Goal: Communication & Community: Answer question/provide support

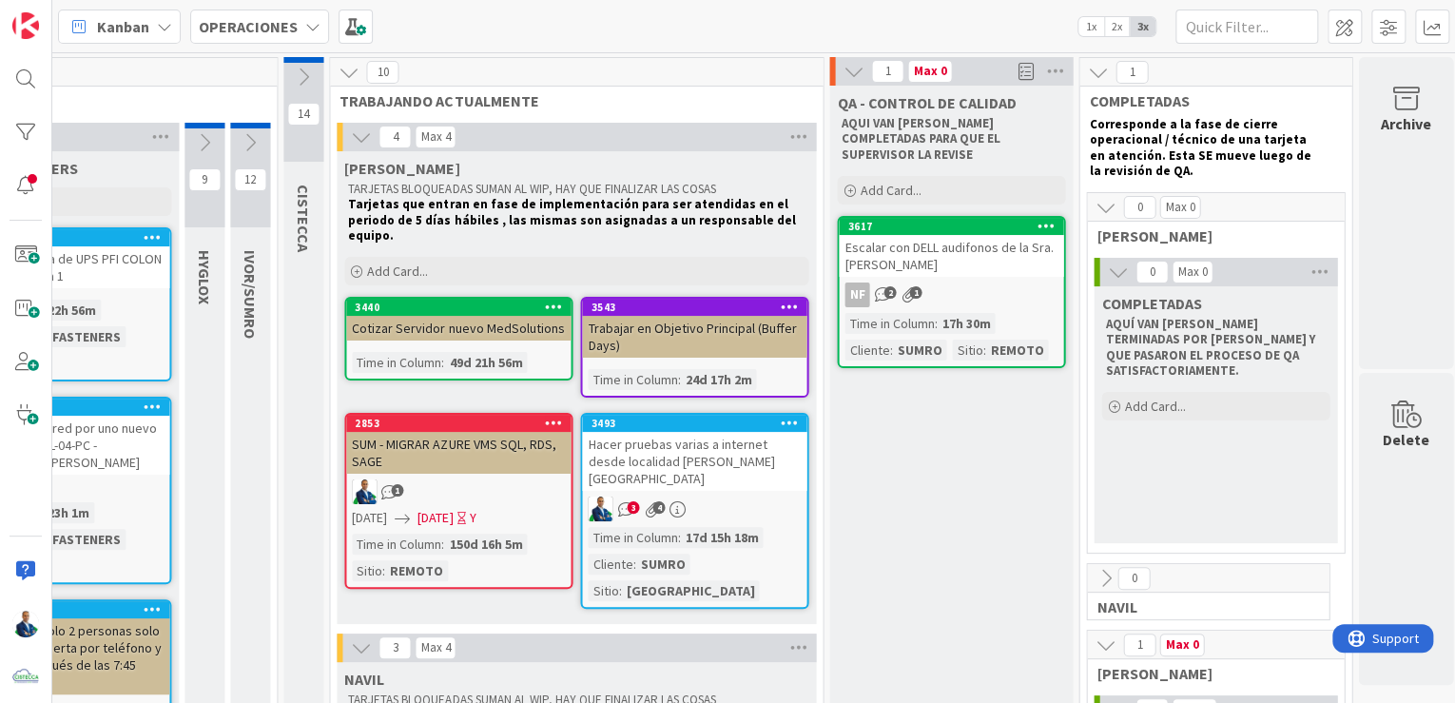
scroll to position [0, 1434]
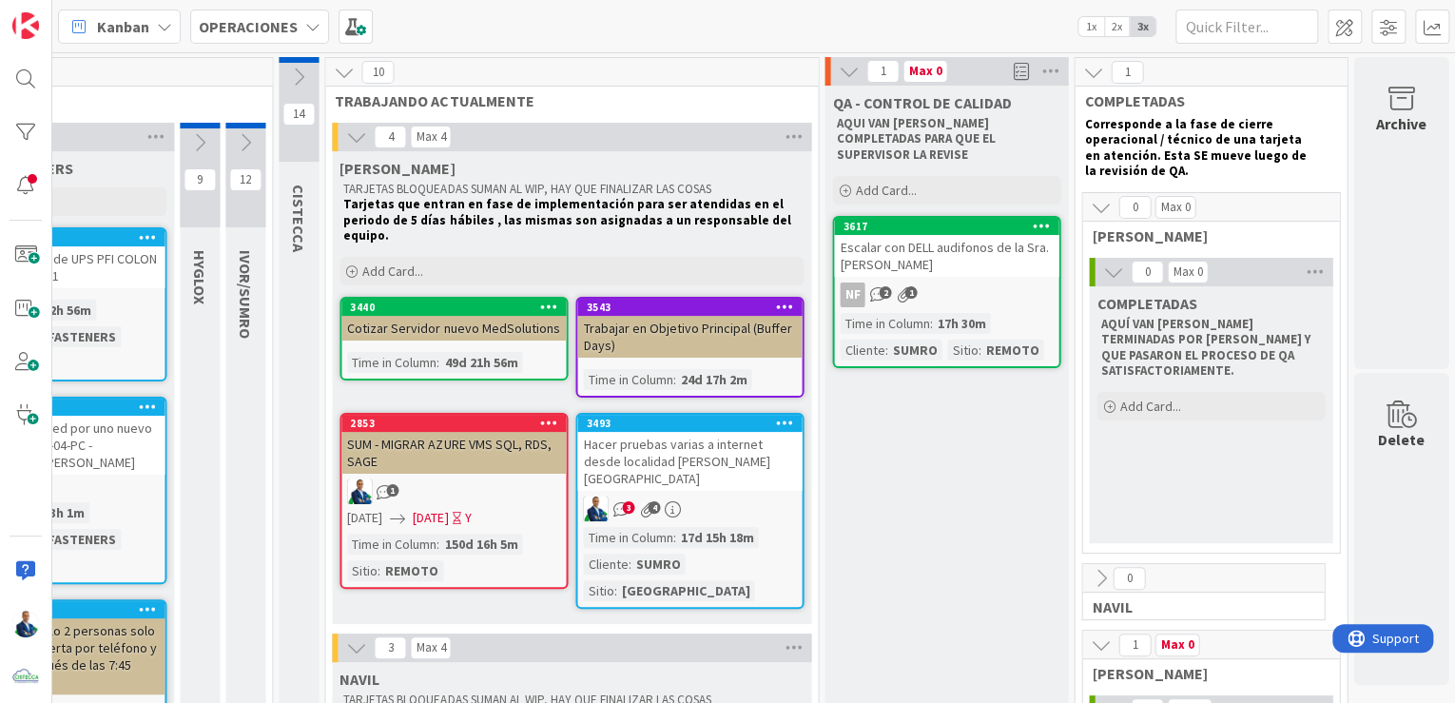
click at [673, 432] on div "Hacer pruebas varias a internet desde localidad [PERSON_NAME][GEOGRAPHIC_DATA]" at bounding box center [689, 461] width 224 height 59
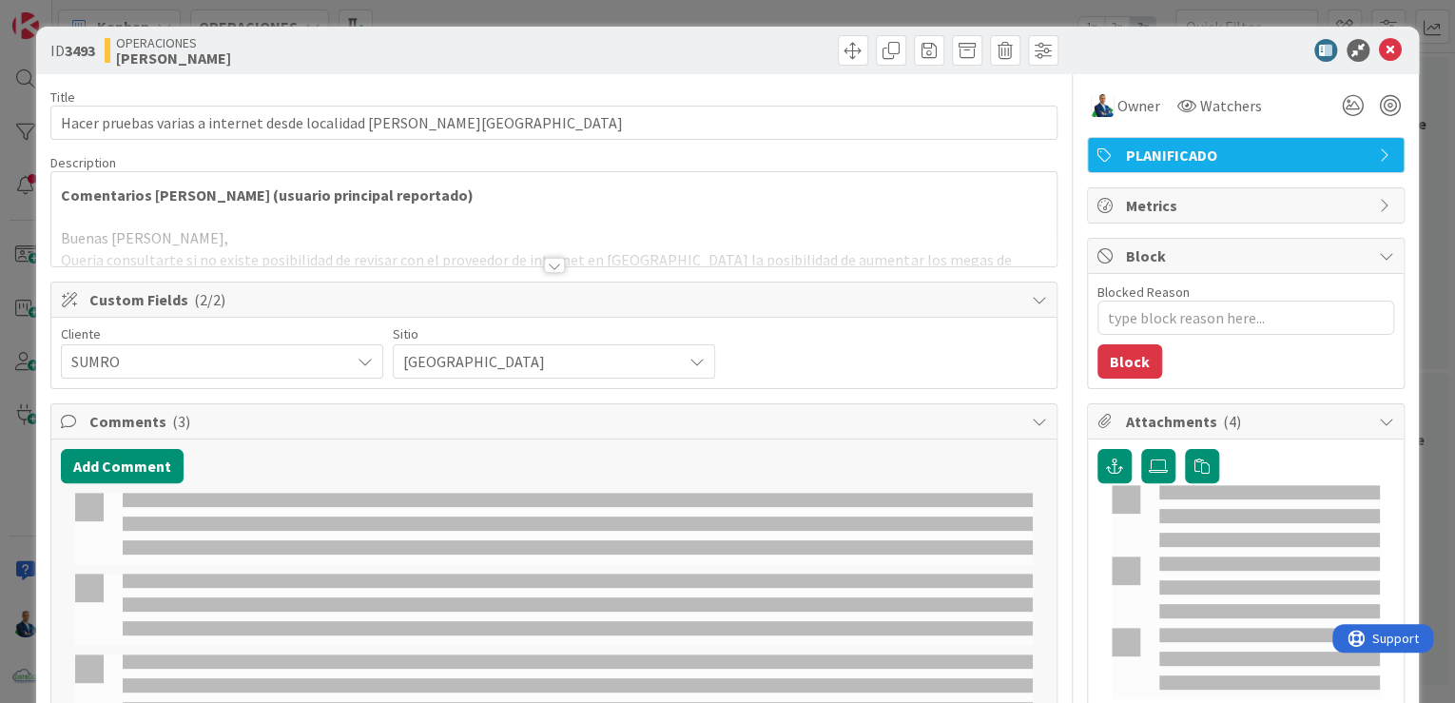
type textarea "x"
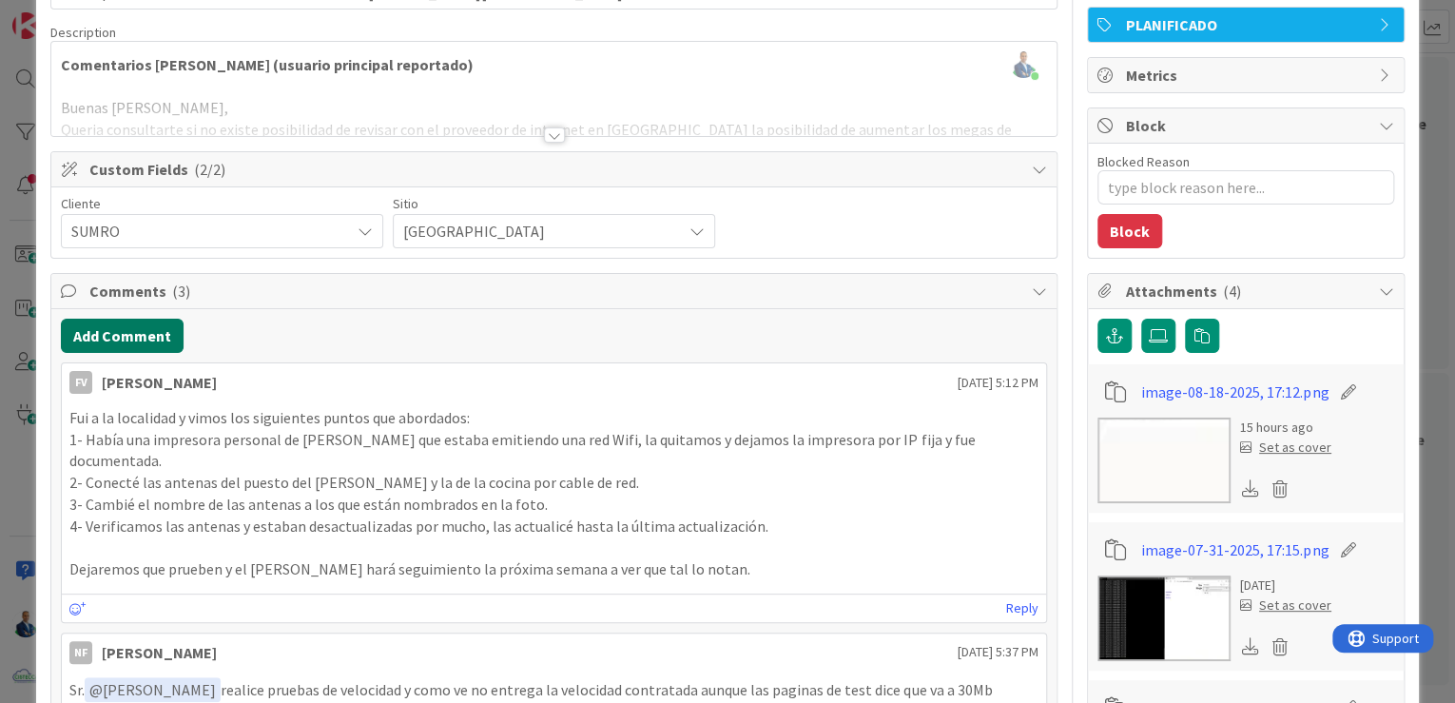
scroll to position [152, 0]
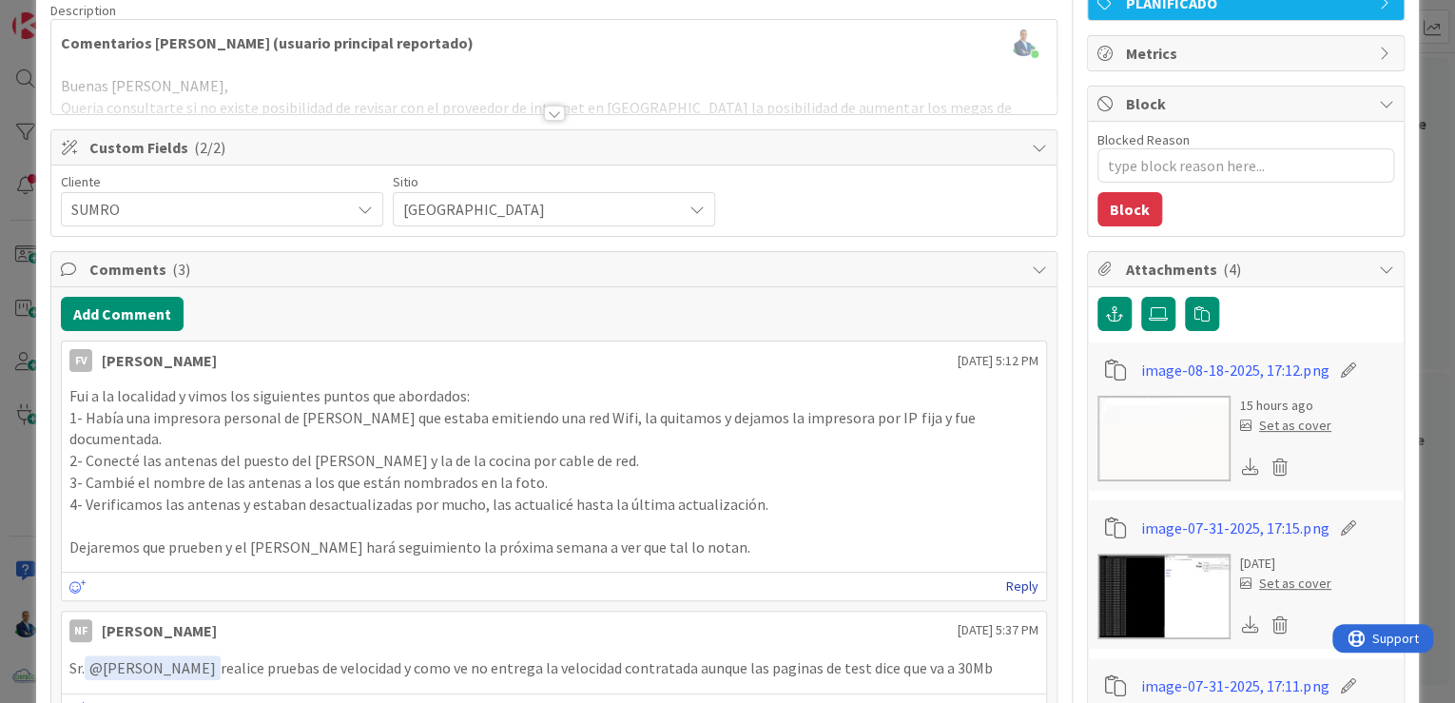
click at [1012, 578] on link "Reply" at bounding box center [1022, 586] width 32 height 24
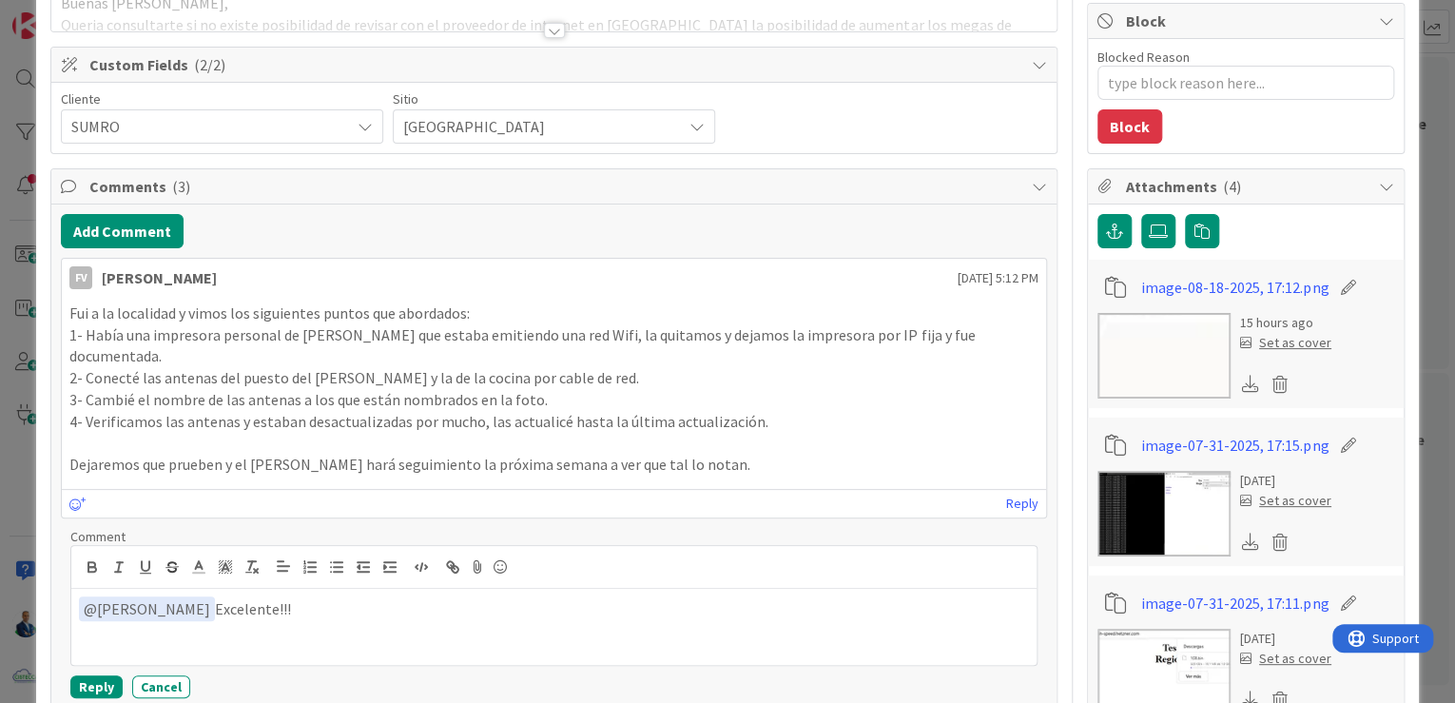
scroll to position [304, 0]
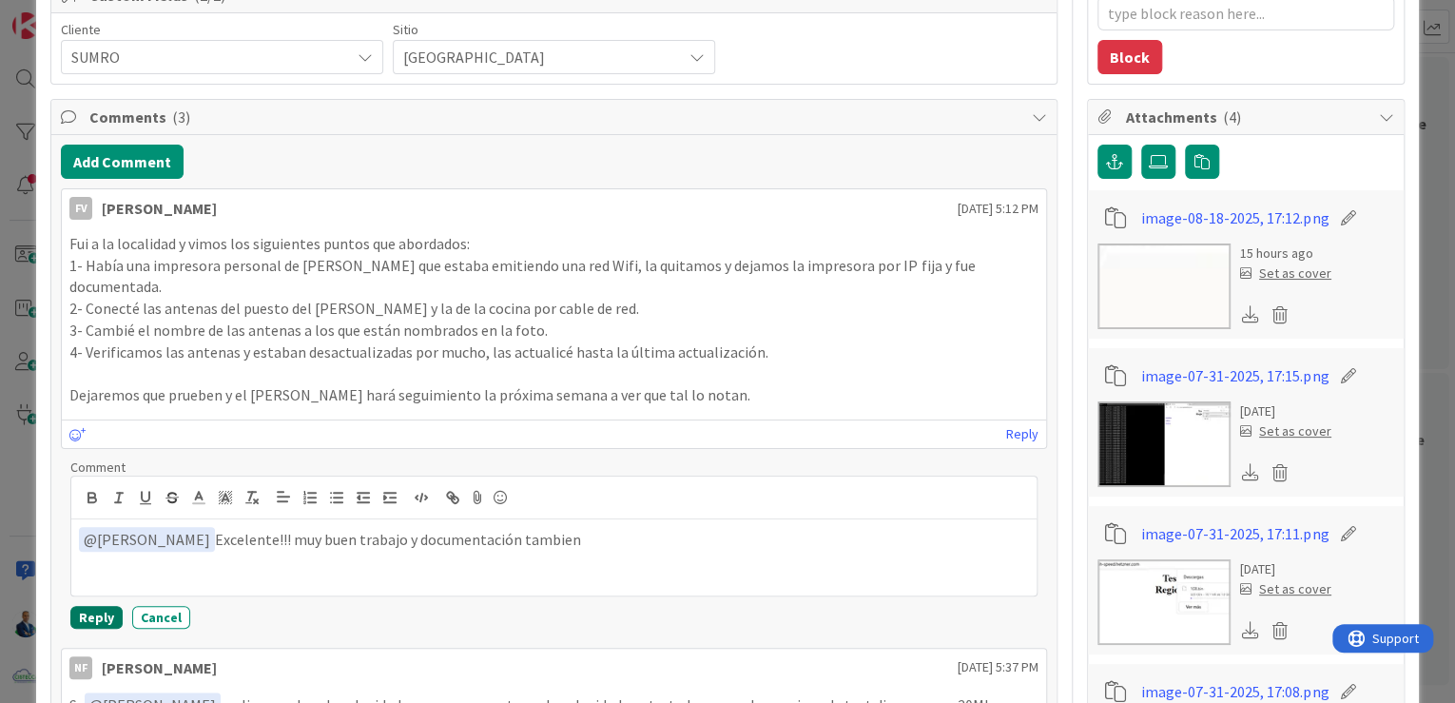
click at [84, 616] on button "Reply" at bounding box center [96, 617] width 52 height 23
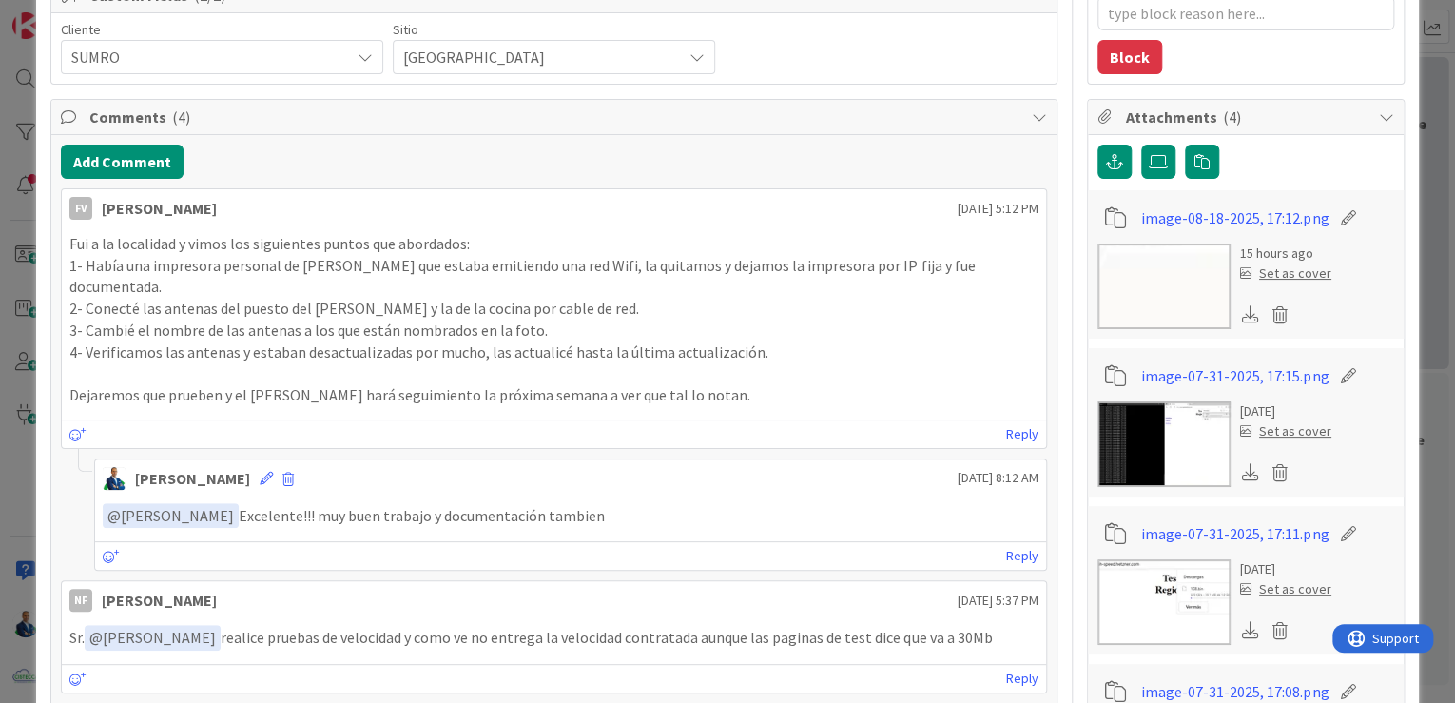
click at [1429, 236] on div "ID 3493 OPERACIONES GABRIEL Title 68 / 128 Hacer pruebas varias a internet desd…" at bounding box center [727, 351] width 1455 height 703
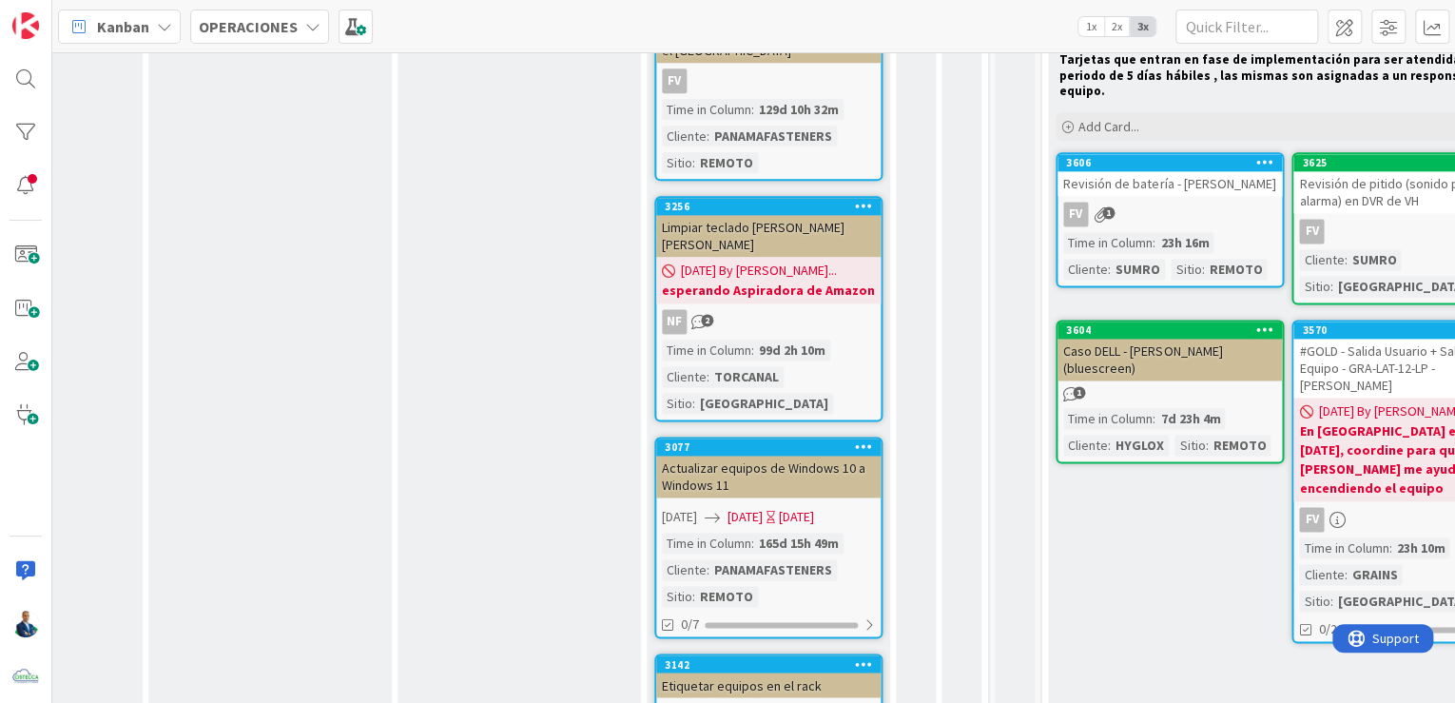
scroll to position [1177, 711]
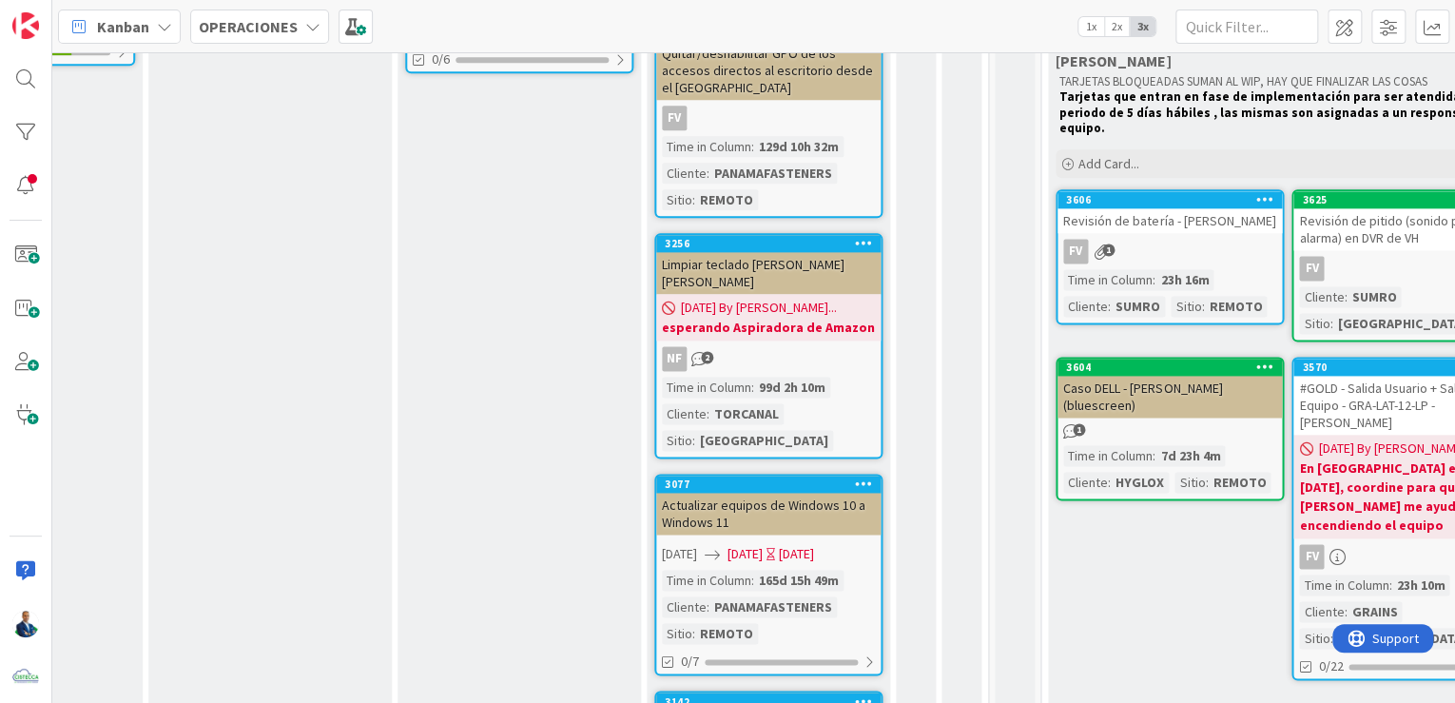
click at [860, 236] on icon at bounding box center [864, 242] width 18 height 13
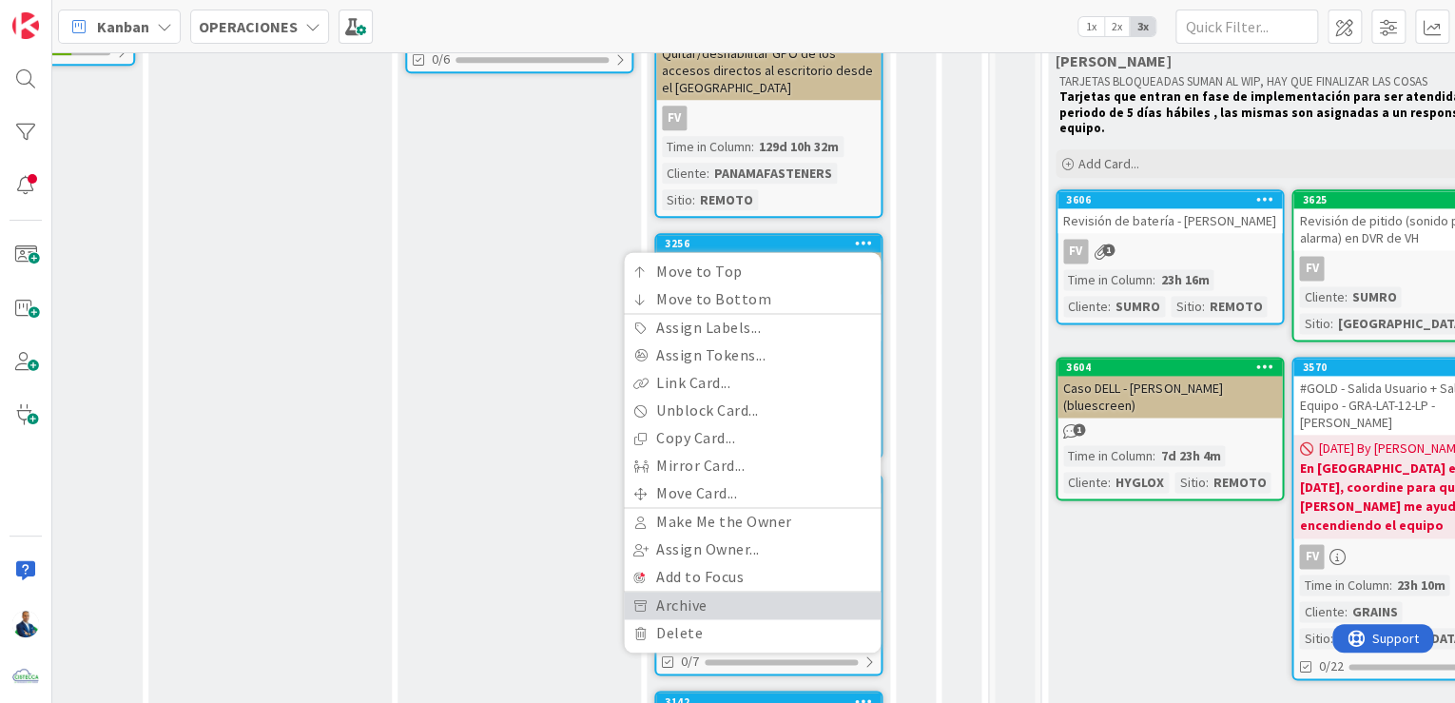
click at [715, 591] on link "Archive" at bounding box center [752, 605] width 257 height 28
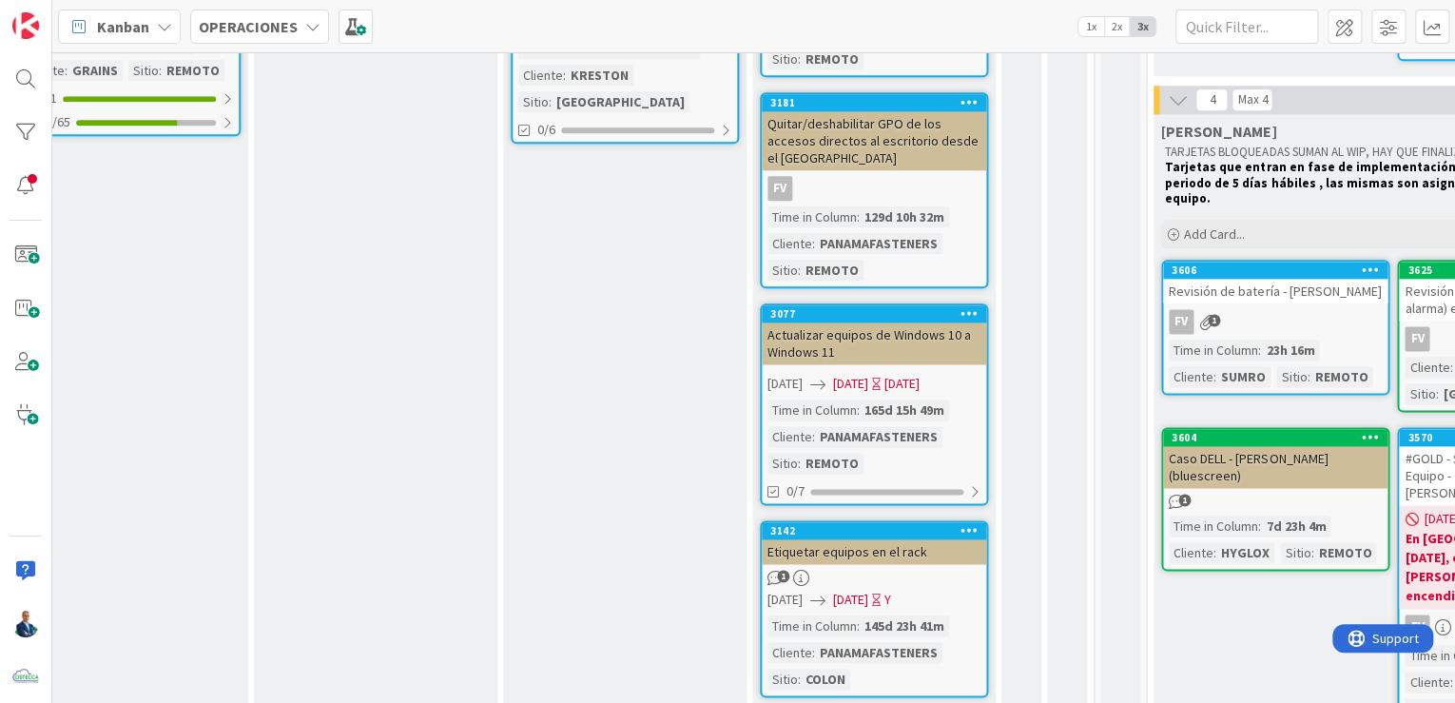
scroll to position [1107, 601]
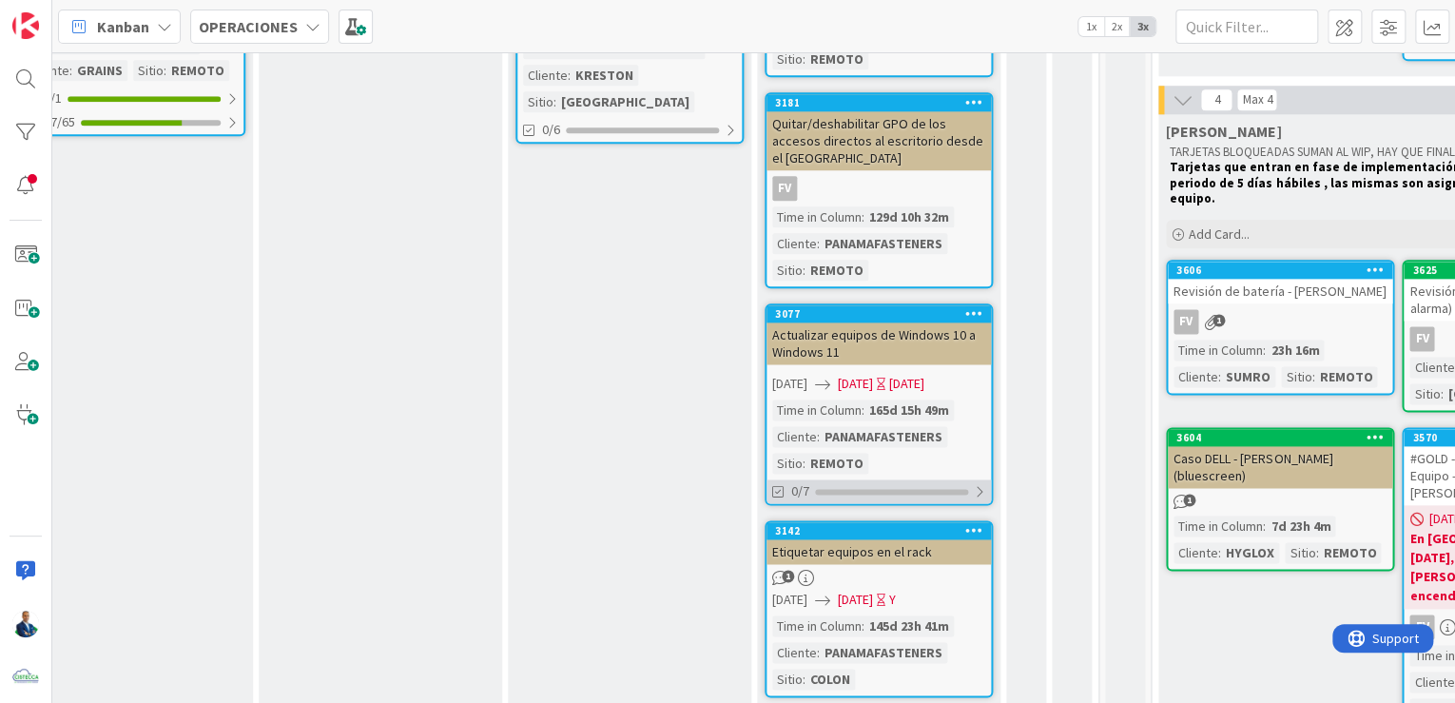
click at [842, 479] on div "0/7" at bounding box center [878, 491] width 224 height 24
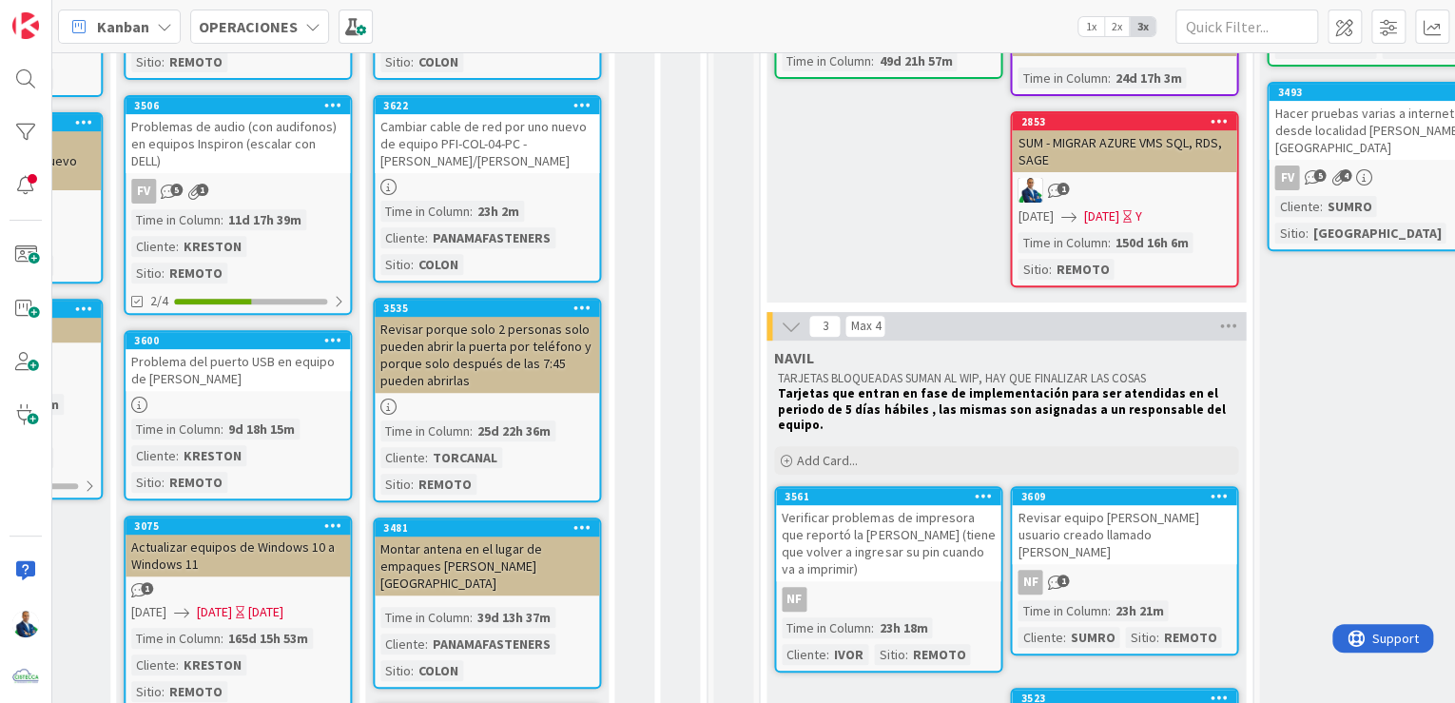
scroll to position [42, 993]
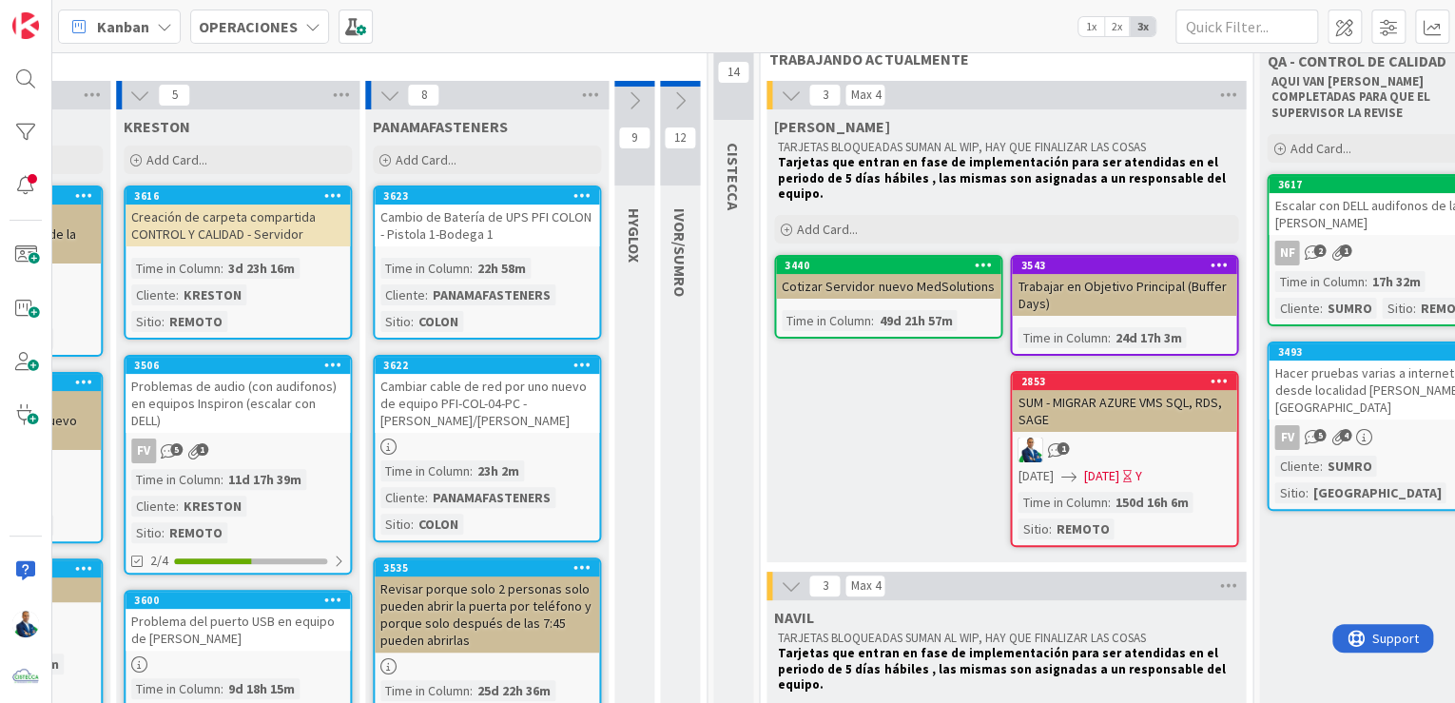
click at [242, 224] on div "Creación de carpeta compartida CONTROL Y CALIDAD - Servidor" at bounding box center [238, 225] width 224 height 42
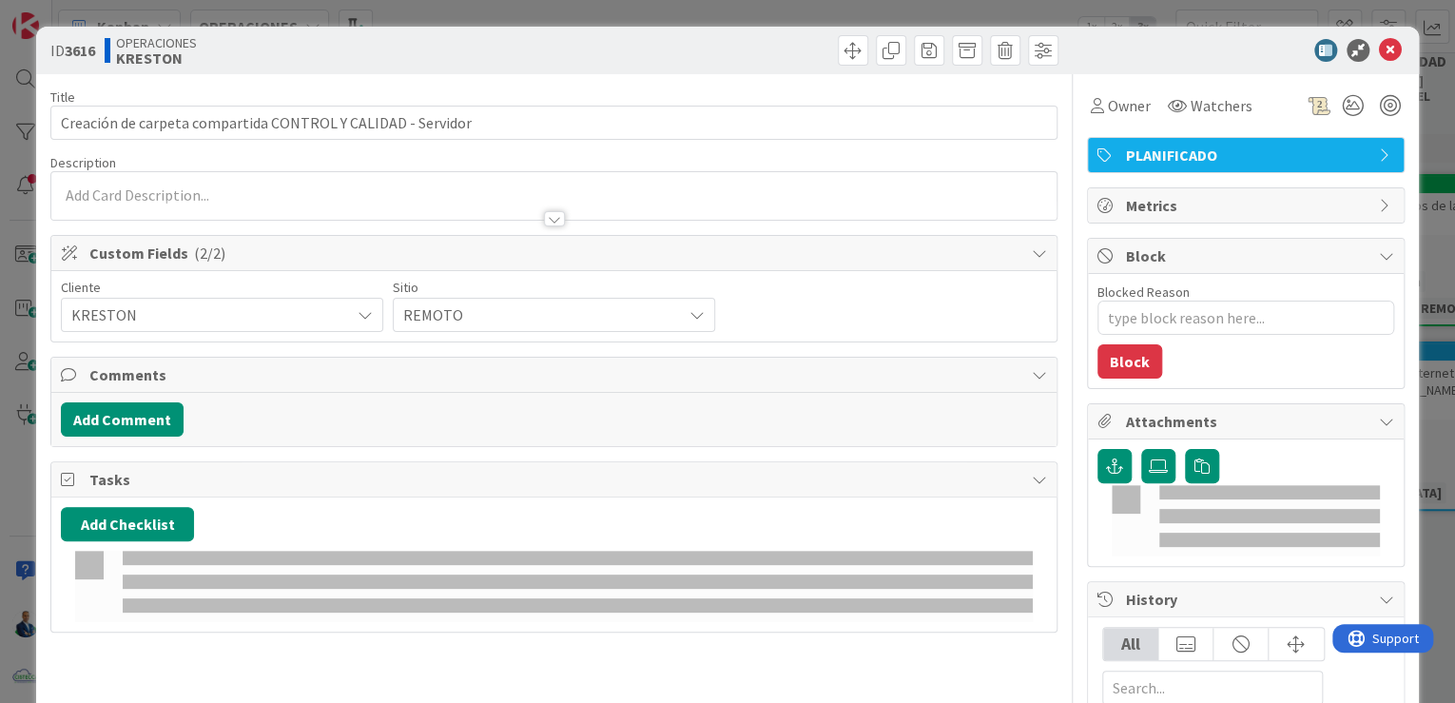
type textarea "x"
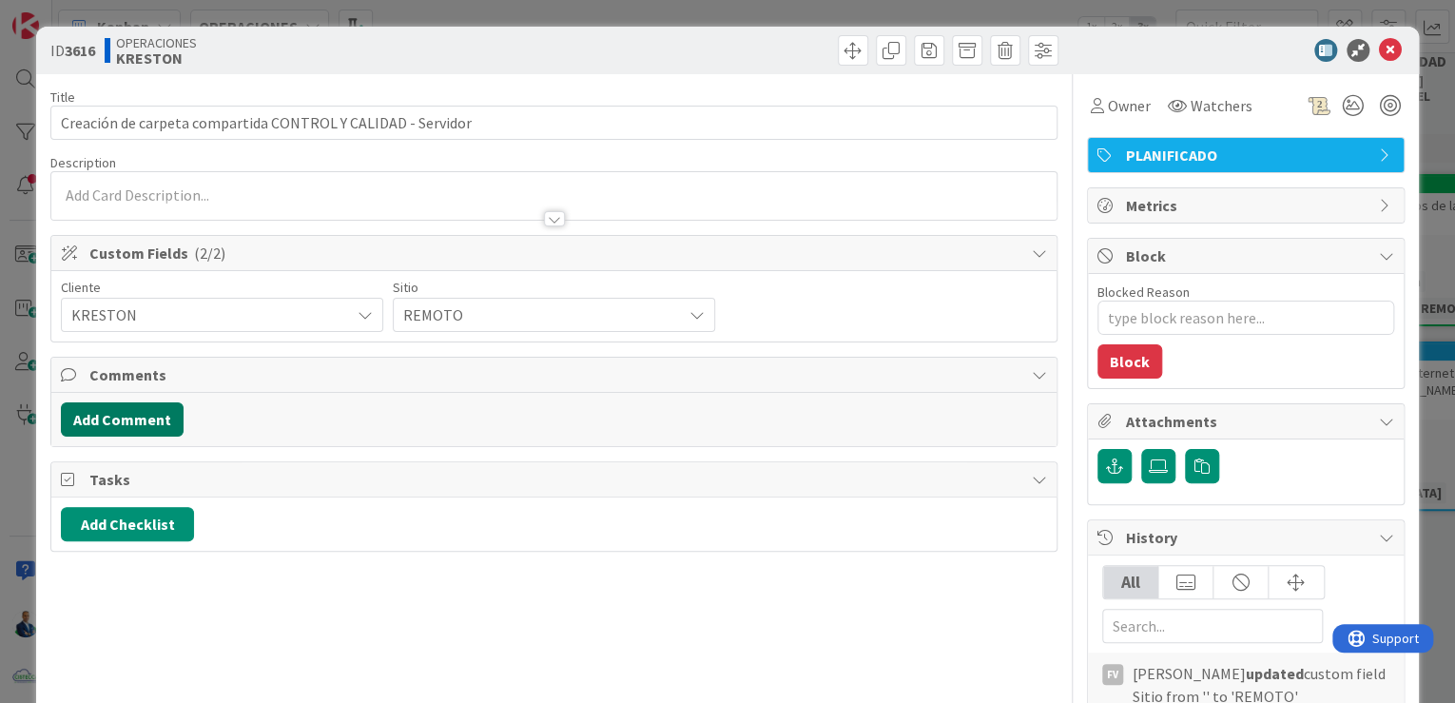
click at [140, 407] on button "Add Comment" at bounding box center [122, 419] width 123 height 34
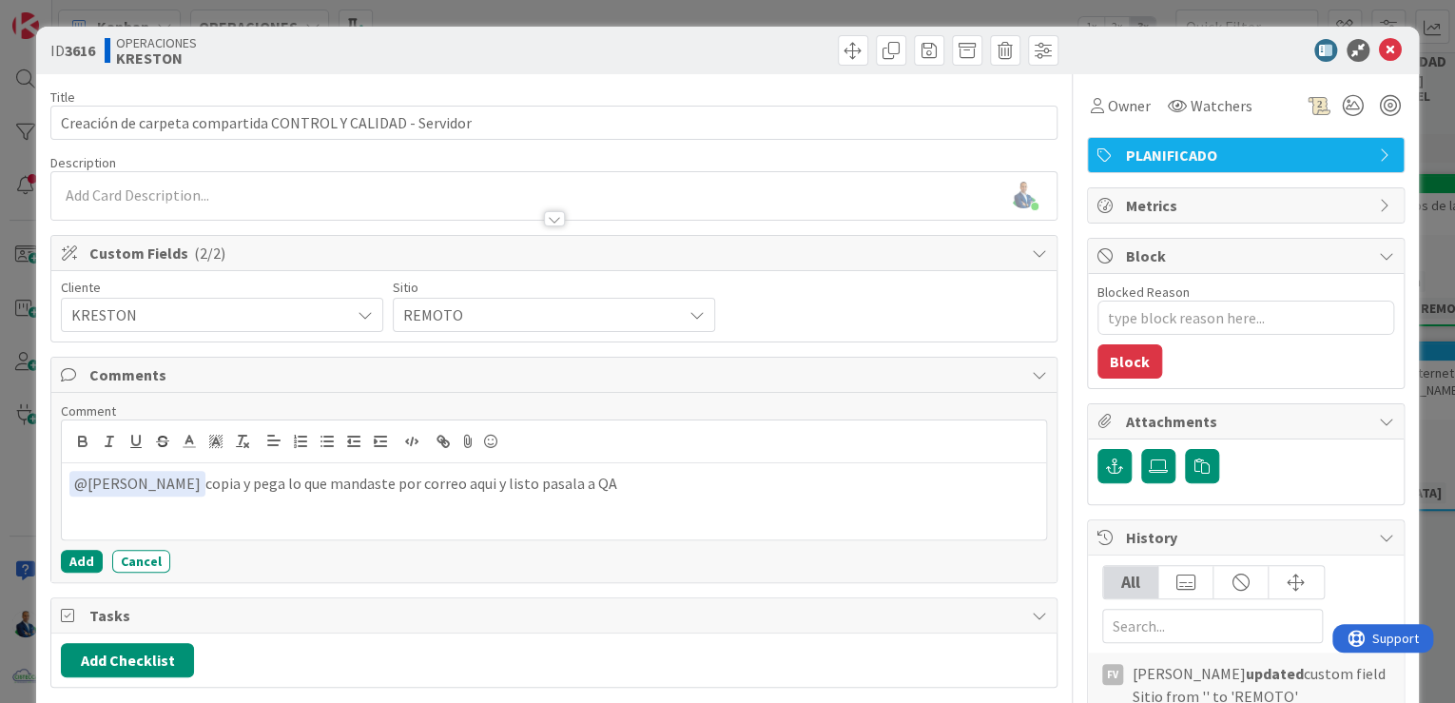
click at [103, 556] on div "Add Cancel" at bounding box center [554, 561] width 986 height 23
click at [89, 558] on button "Add" at bounding box center [82, 561] width 42 height 23
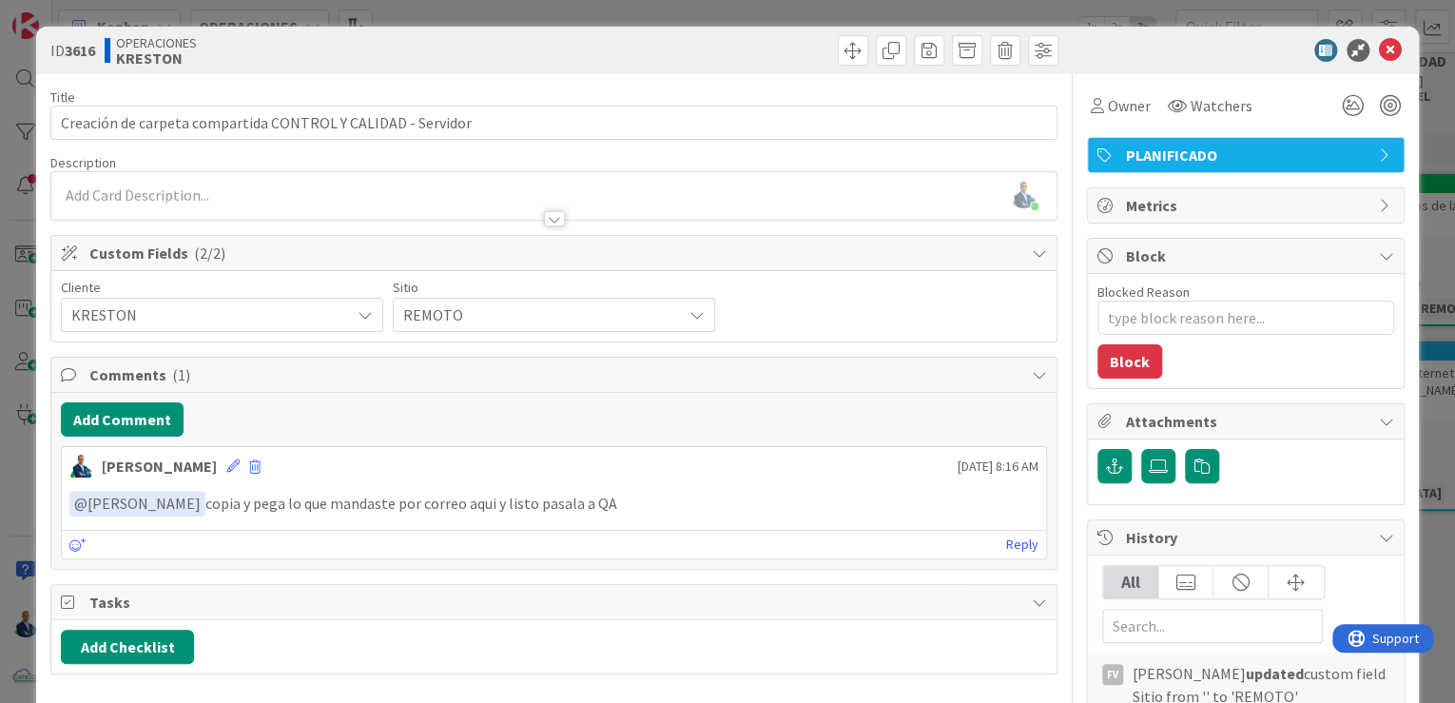
click at [1429, 306] on div "ID 3616 OPERACIONES KRESTON Title 59 / 128 Creación de carpeta compartida CONTR…" at bounding box center [727, 351] width 1455 height 703
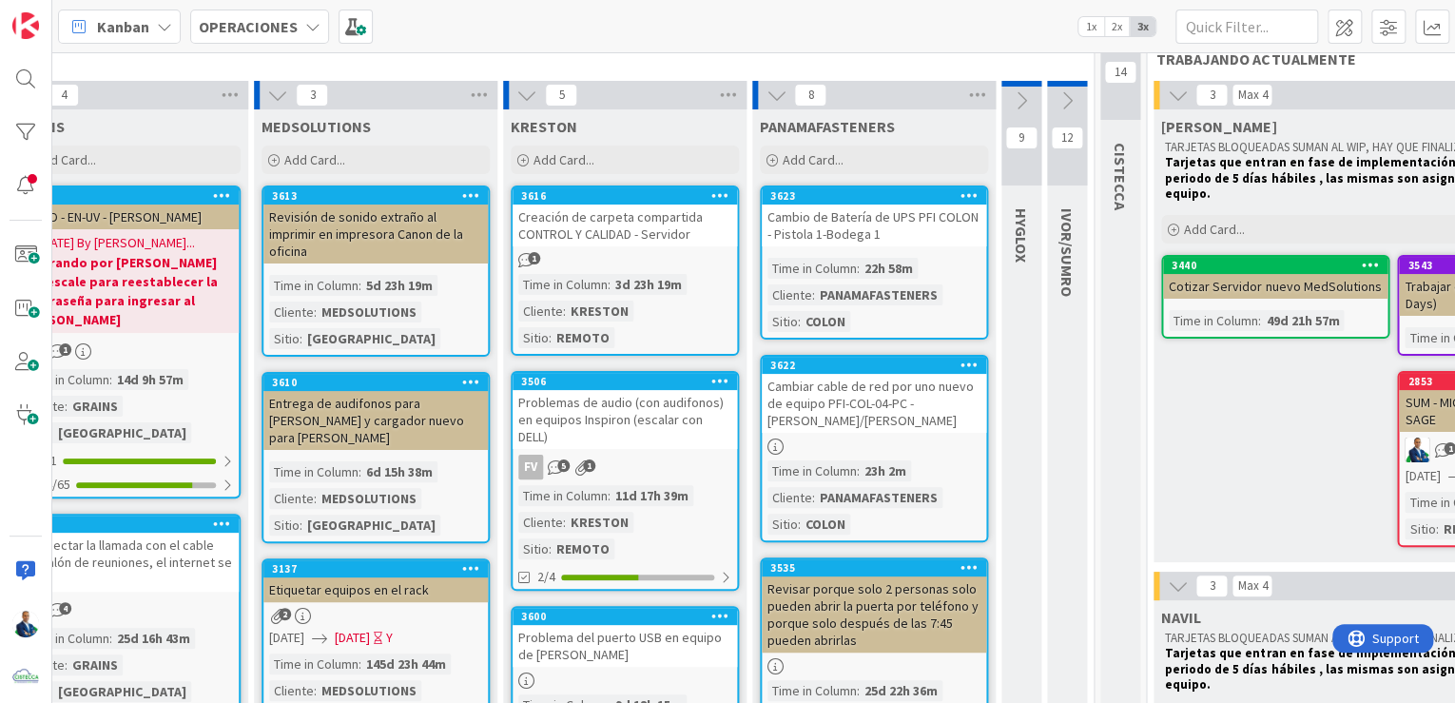
scroll to position [42, 508]
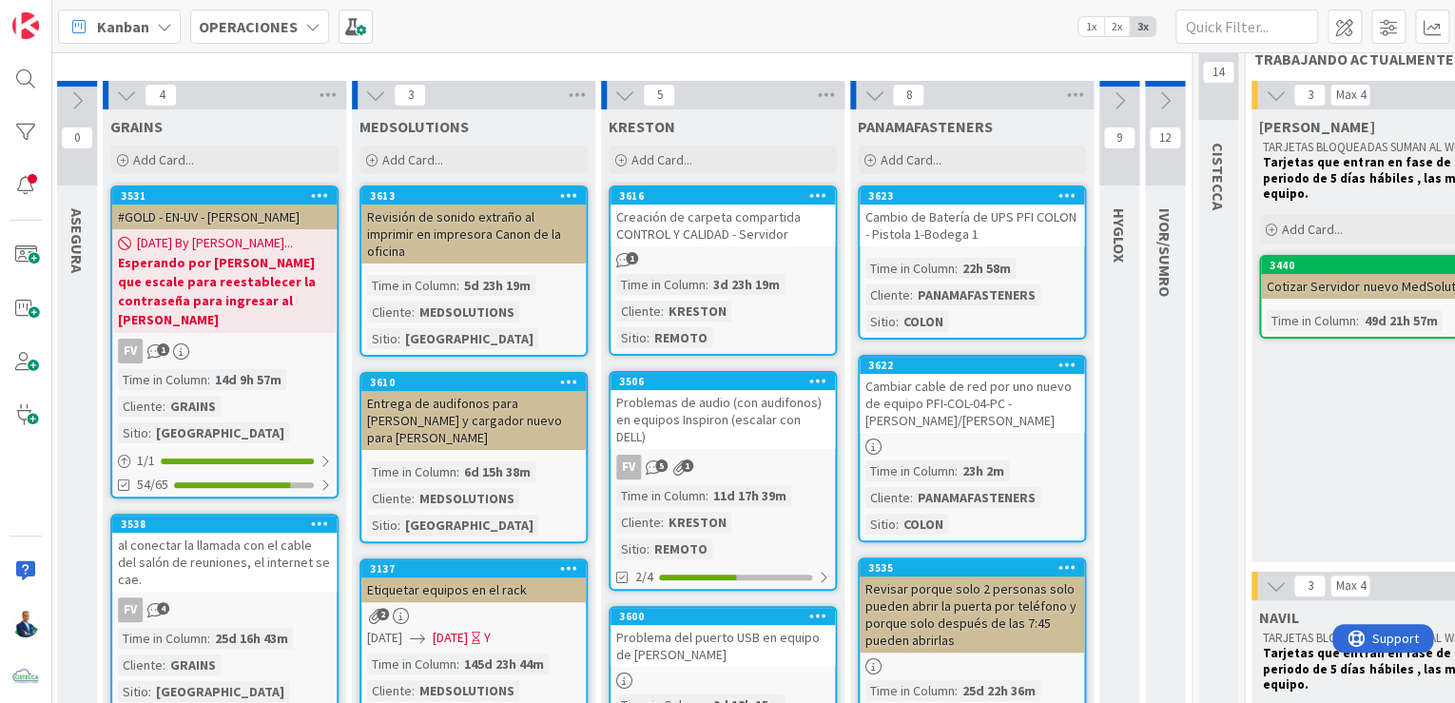
click at [623, 106] on button at bounding box center [624, 95] width 25 height 25
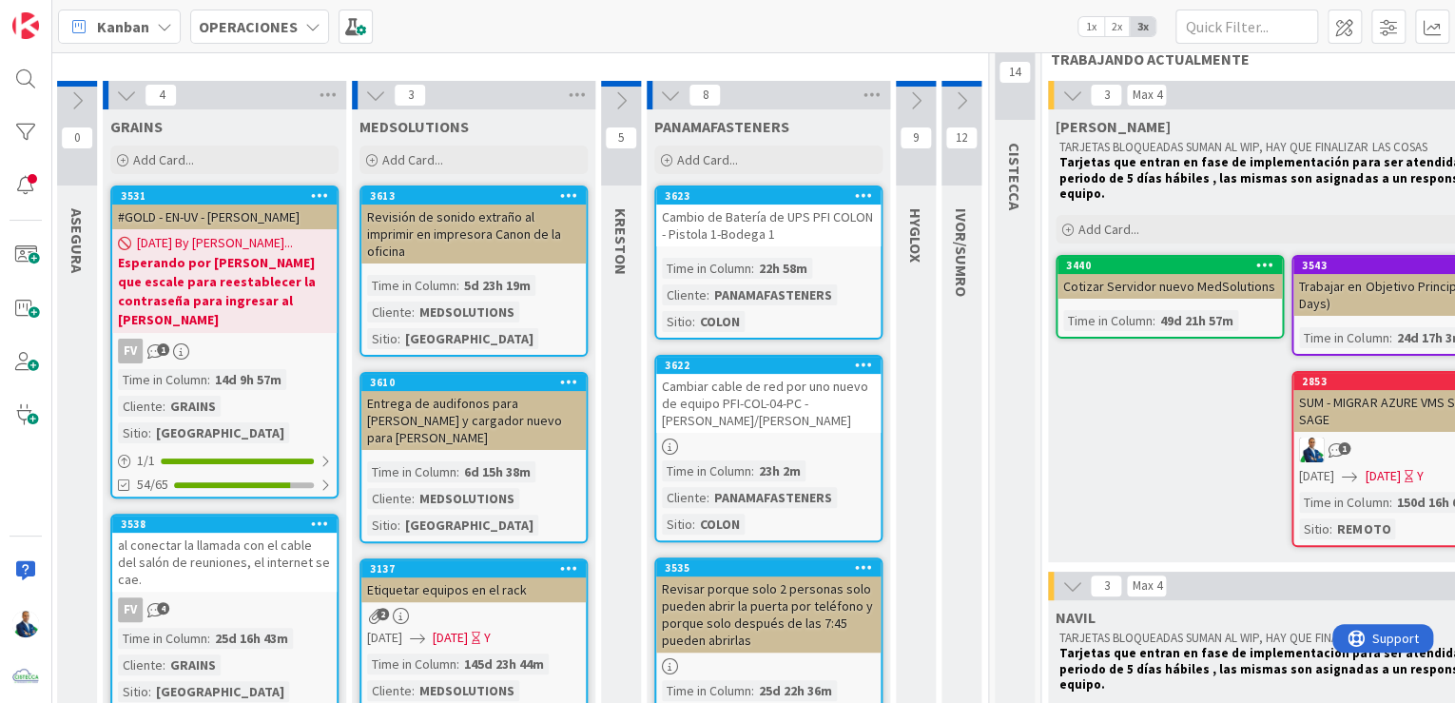
click at [678, 92] on button at bounding box center [670, 95] width 25 height 25
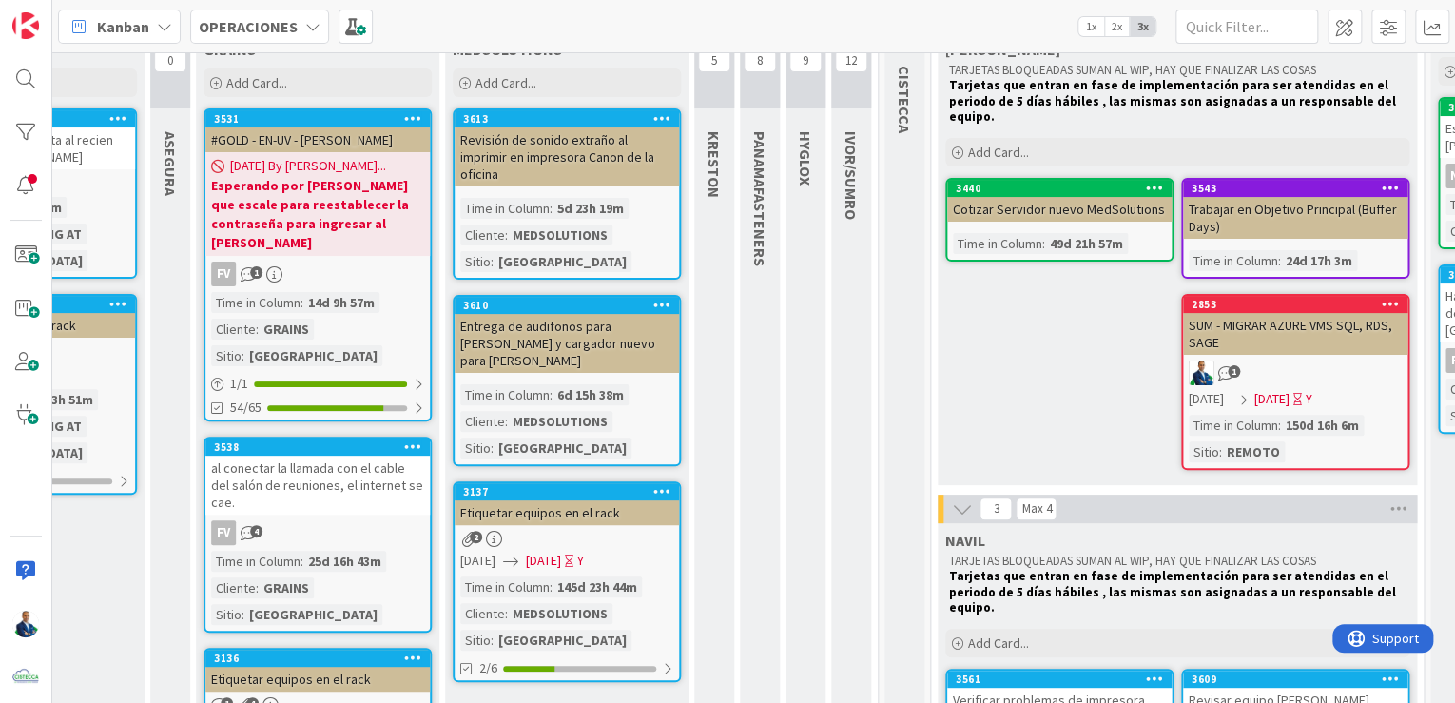
scroll to position [118, 415]
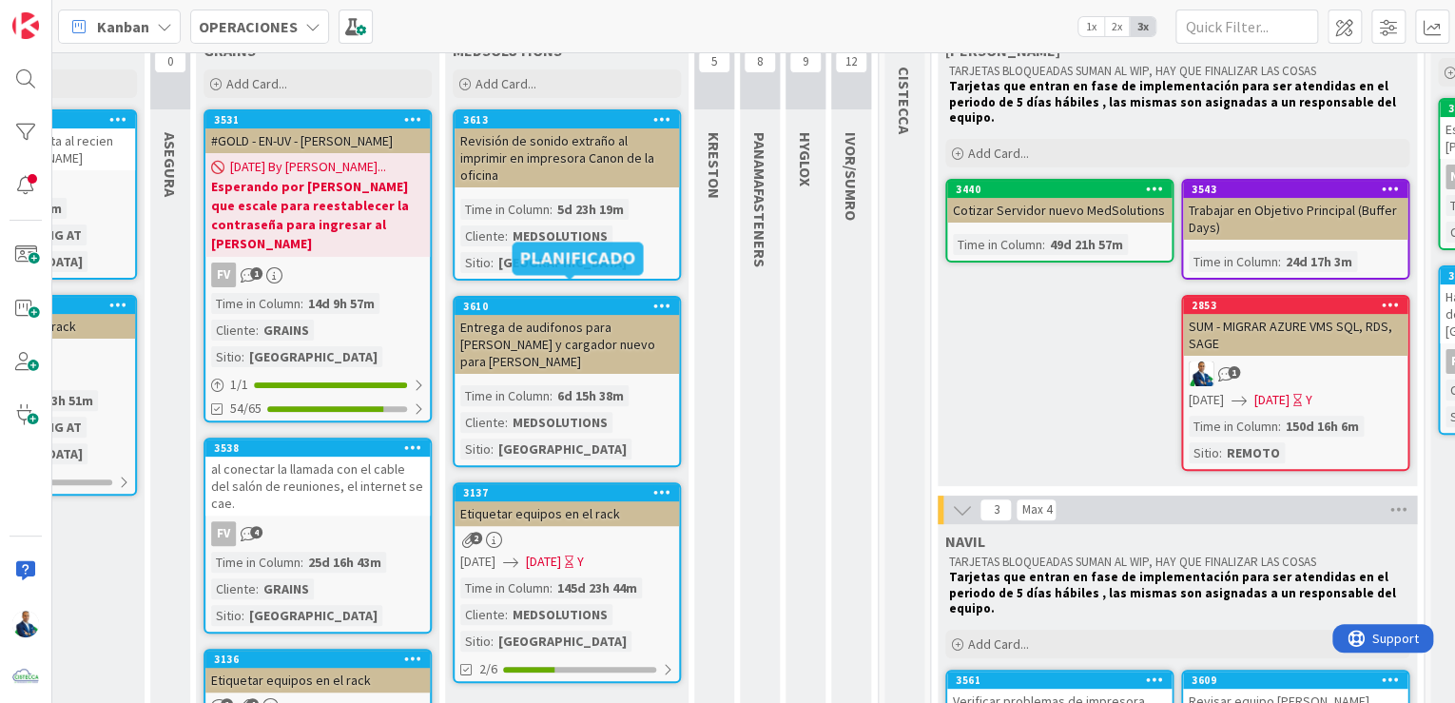
click at [596, 300] on div "3610" at bounding box center [571, 306] width 216 height 13
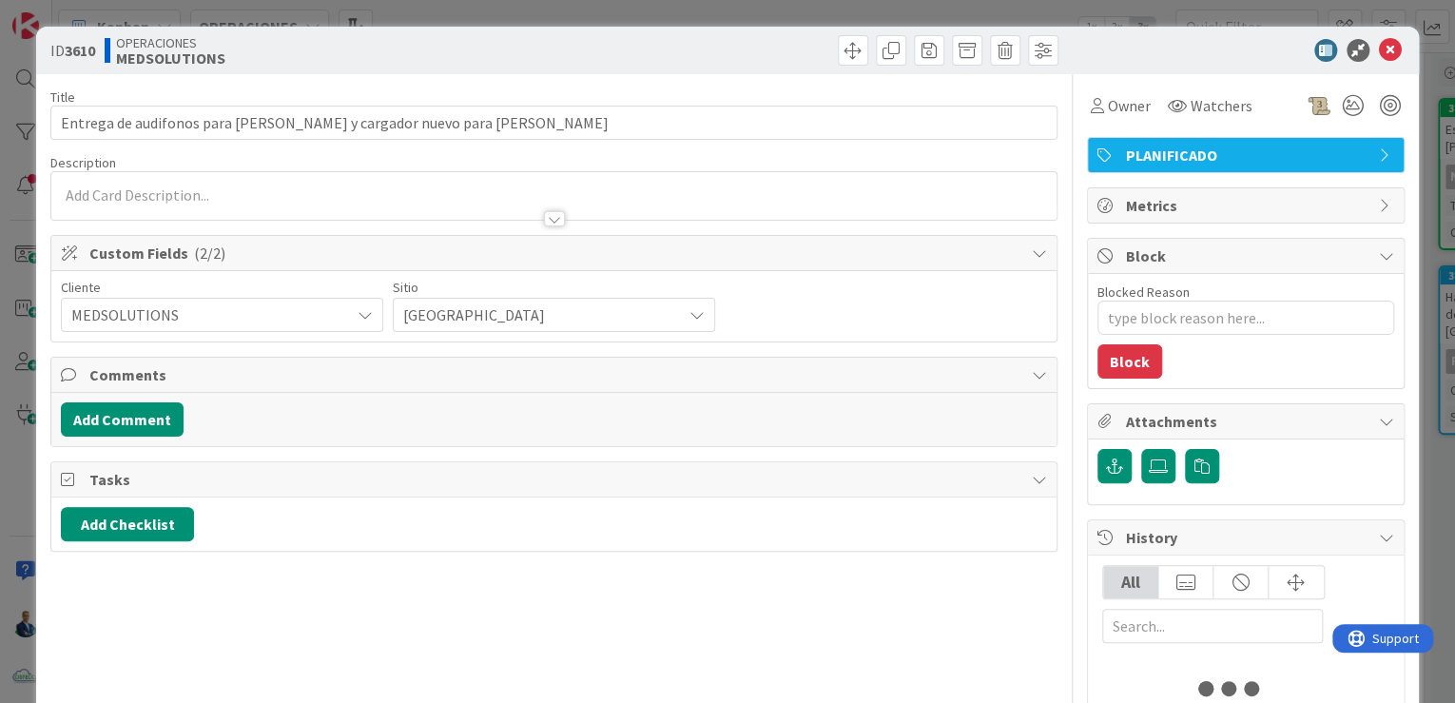
type textarea "x"
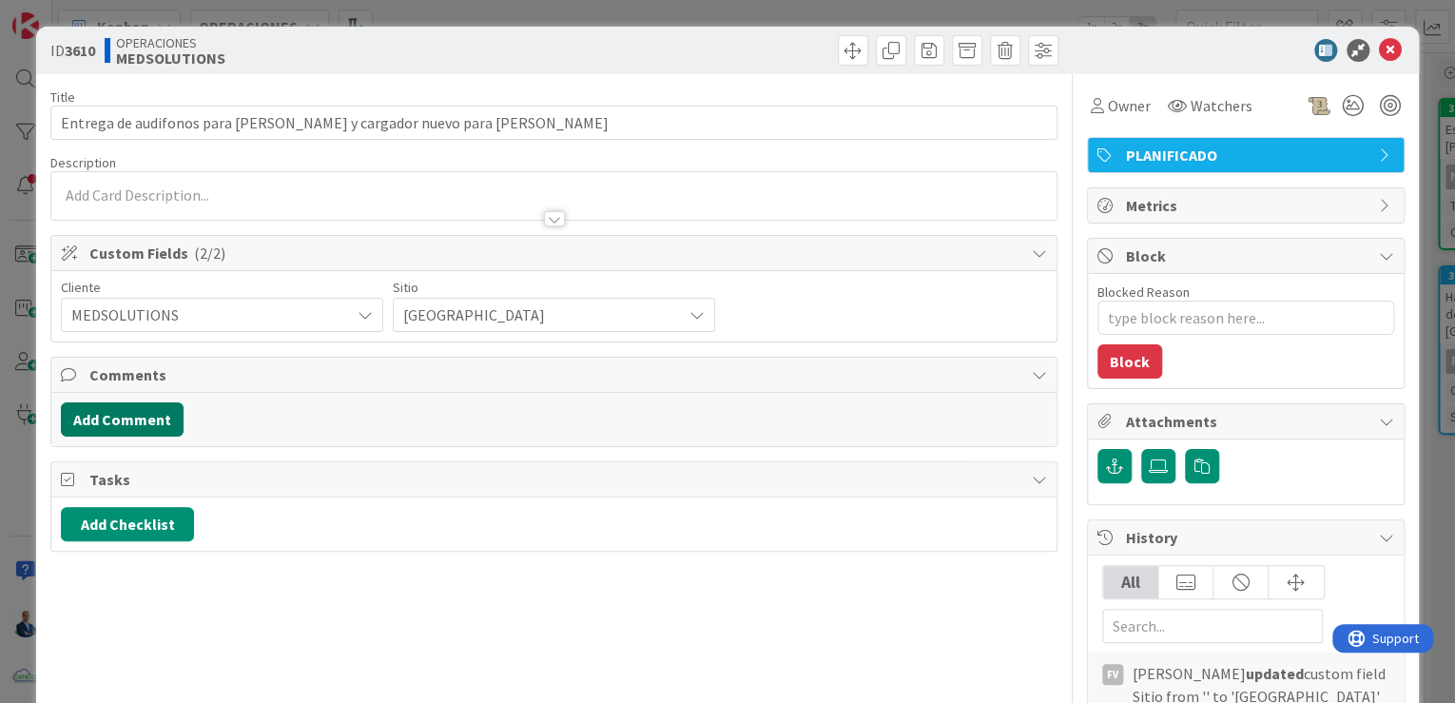
click at [137, 422] on button "Add Comment" at bounding box center [122, 419] width 123 height 34
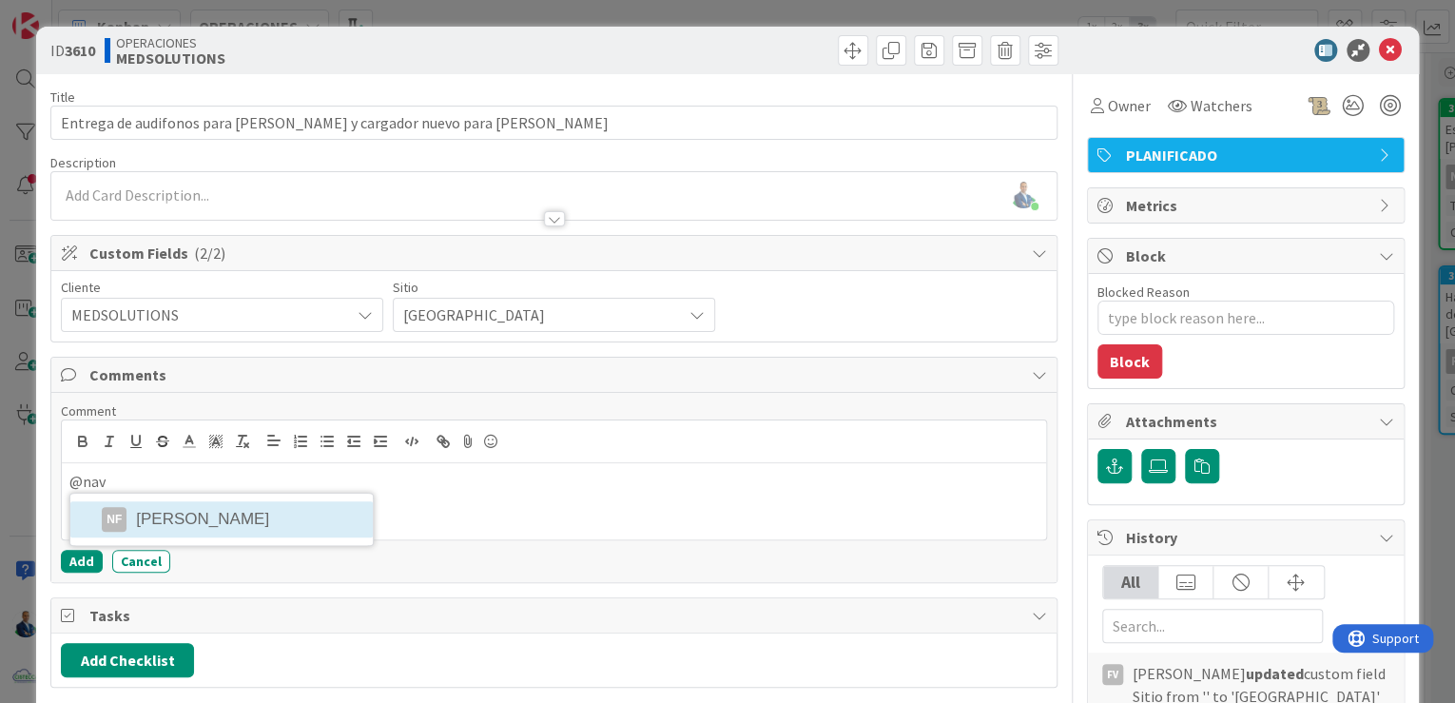
click at [210, 522] on li "NF Navil Flores" at bounding box center [221, 519] width 302 height 36
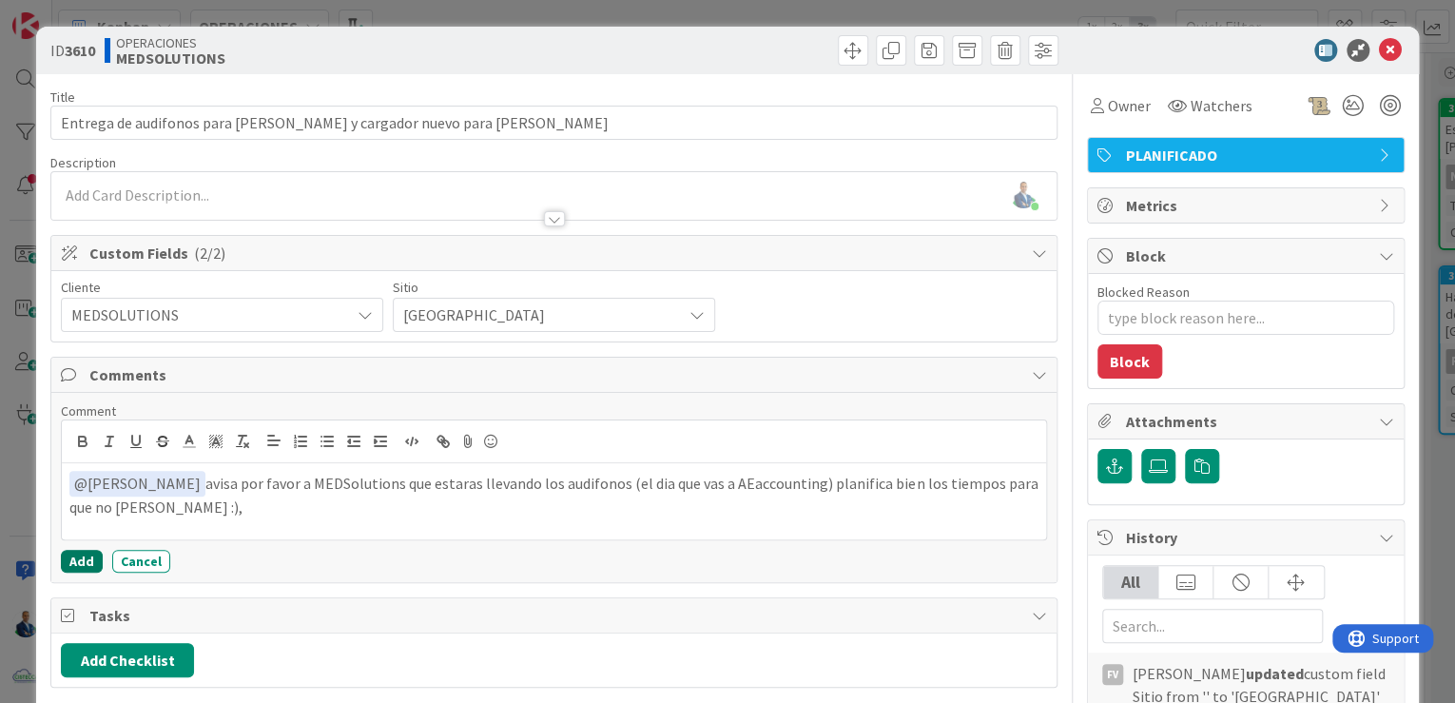
click at [85, 554] on button "Add" at bounding box center [82, 561] width 42 height 23
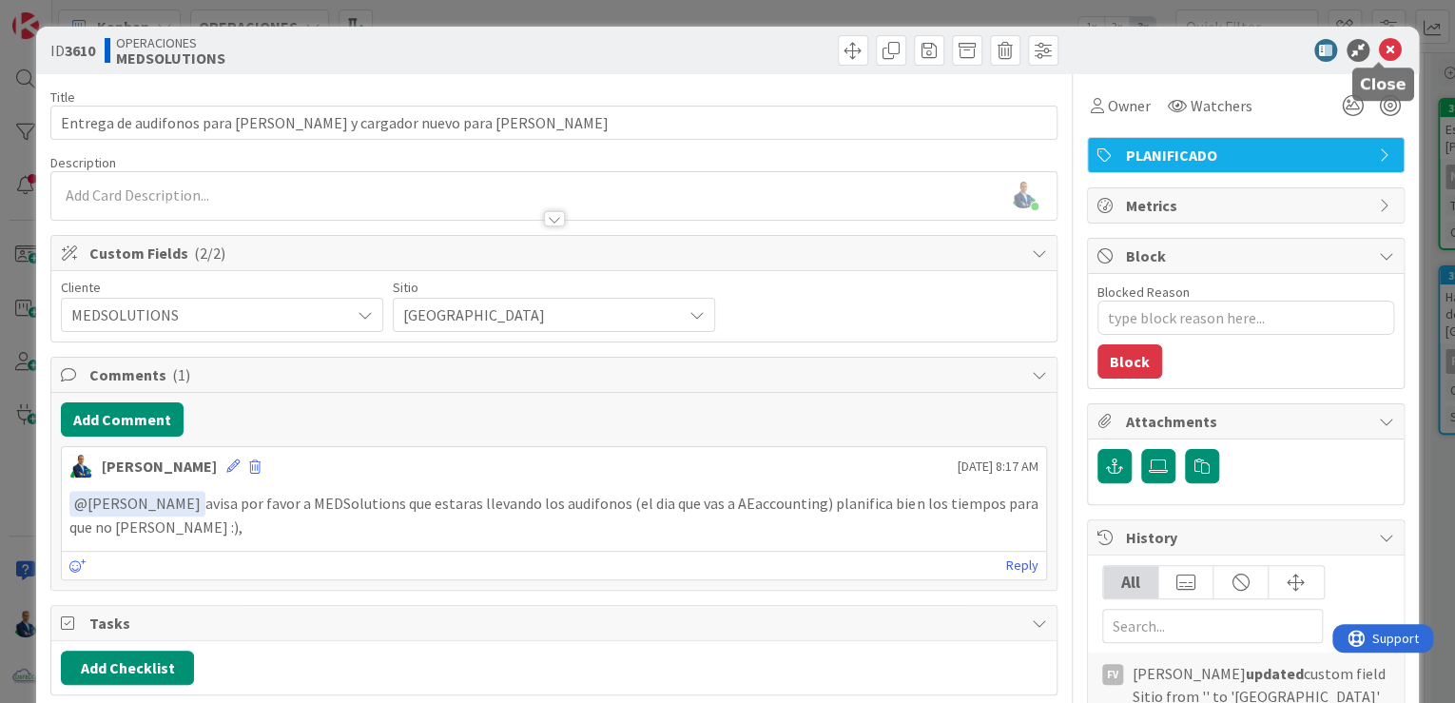
click at [1383, 48] on icon at bounding box center [1390, 50] width 23 height 23
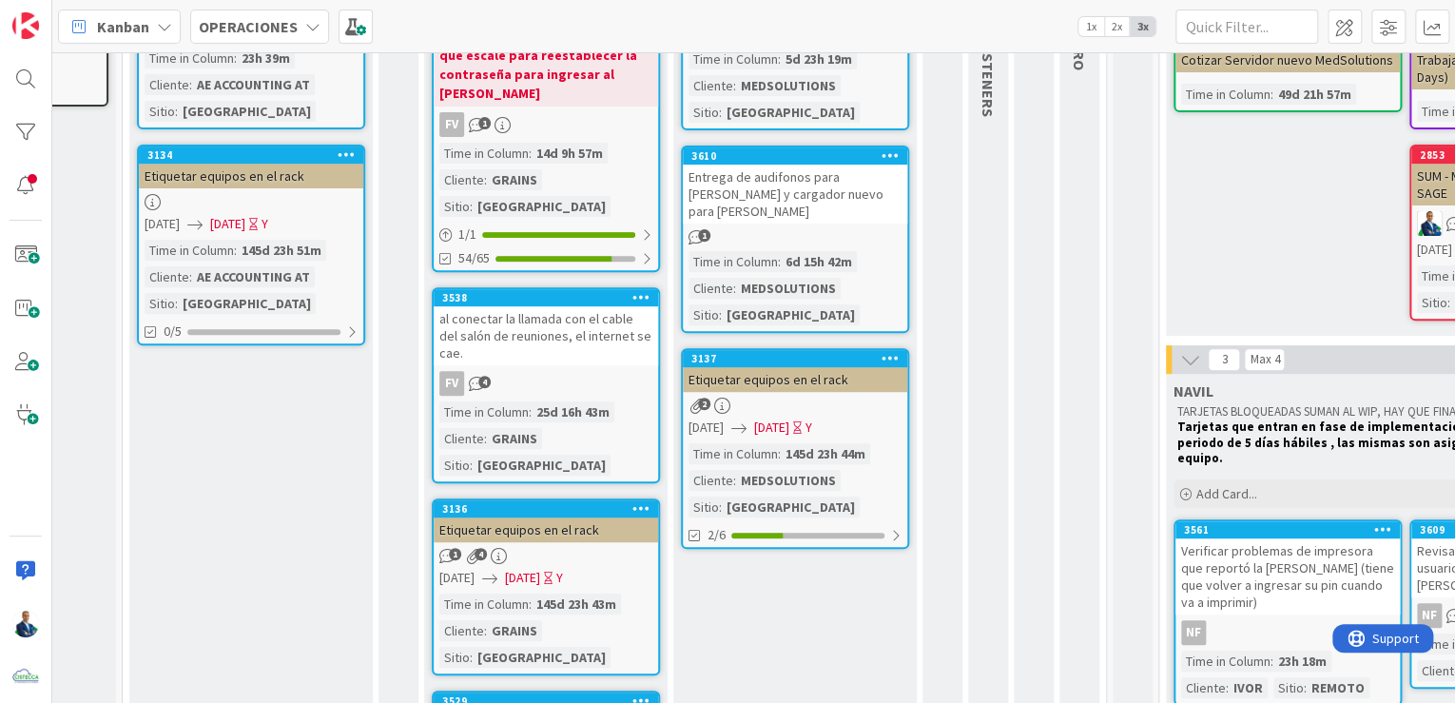
scroll to position [270, 186]
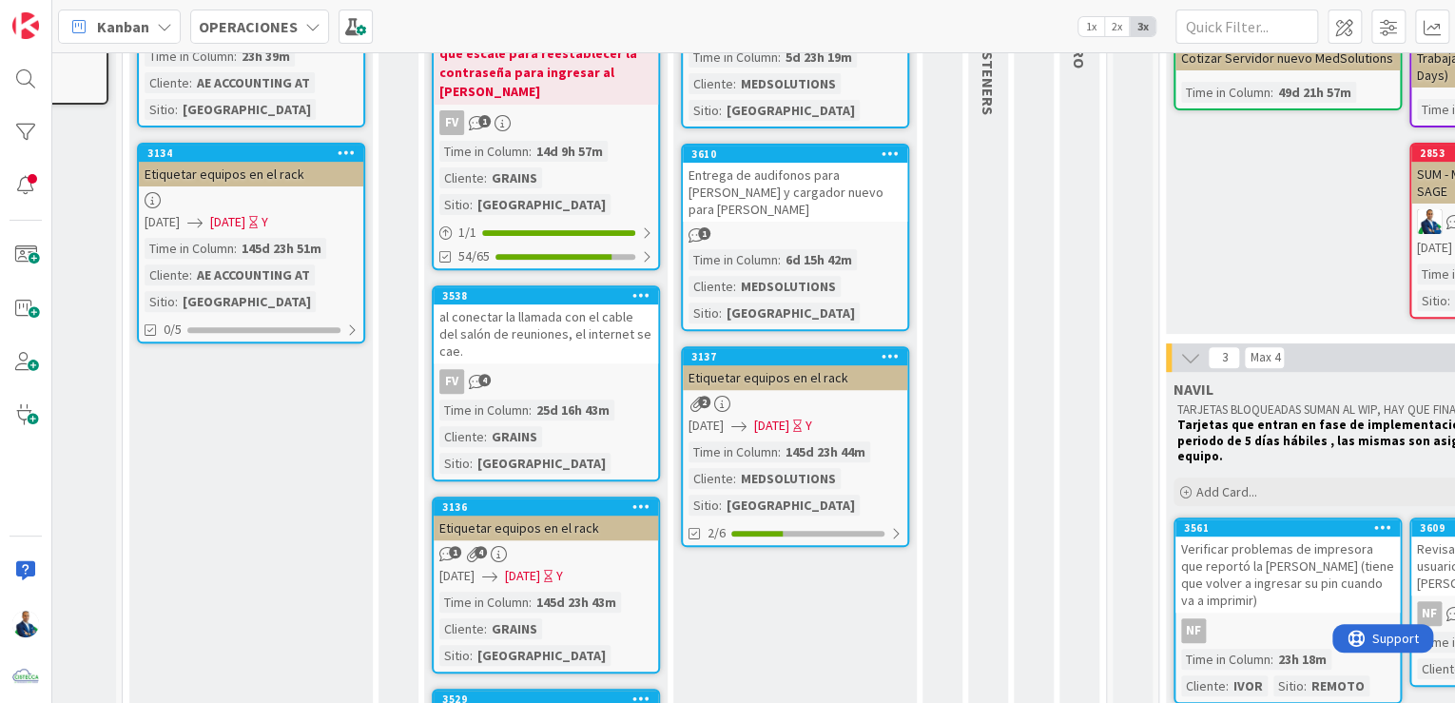
click at [562, 304] on div "al conectar la llamada con el cable del salón de reuniones, el internet se cae." at bounding box center [546, 333] width 224 height 59
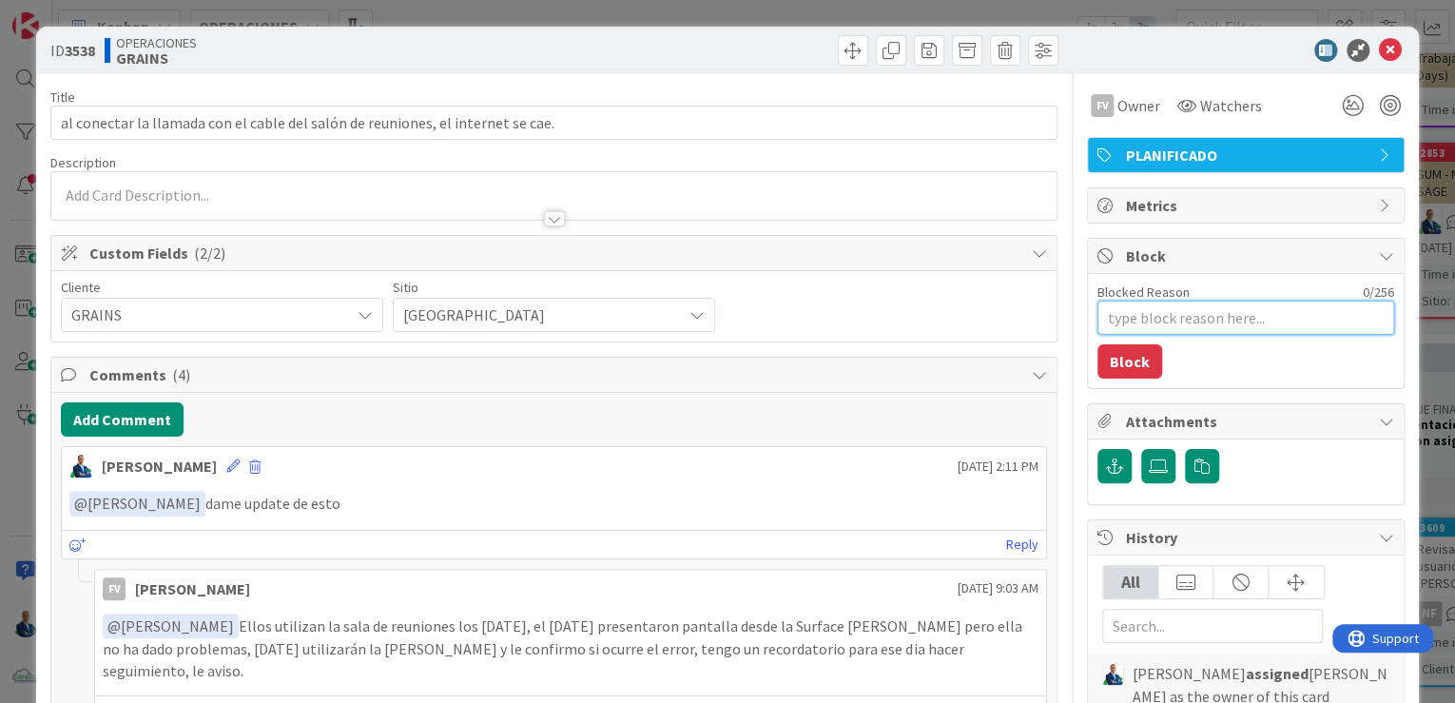
click at [1145, 319] on textarea "Blocked Reason" at bounding box center [1245, 317] width 297 height 34
type textarea "x"
type textarea "s"
type textarea "x"
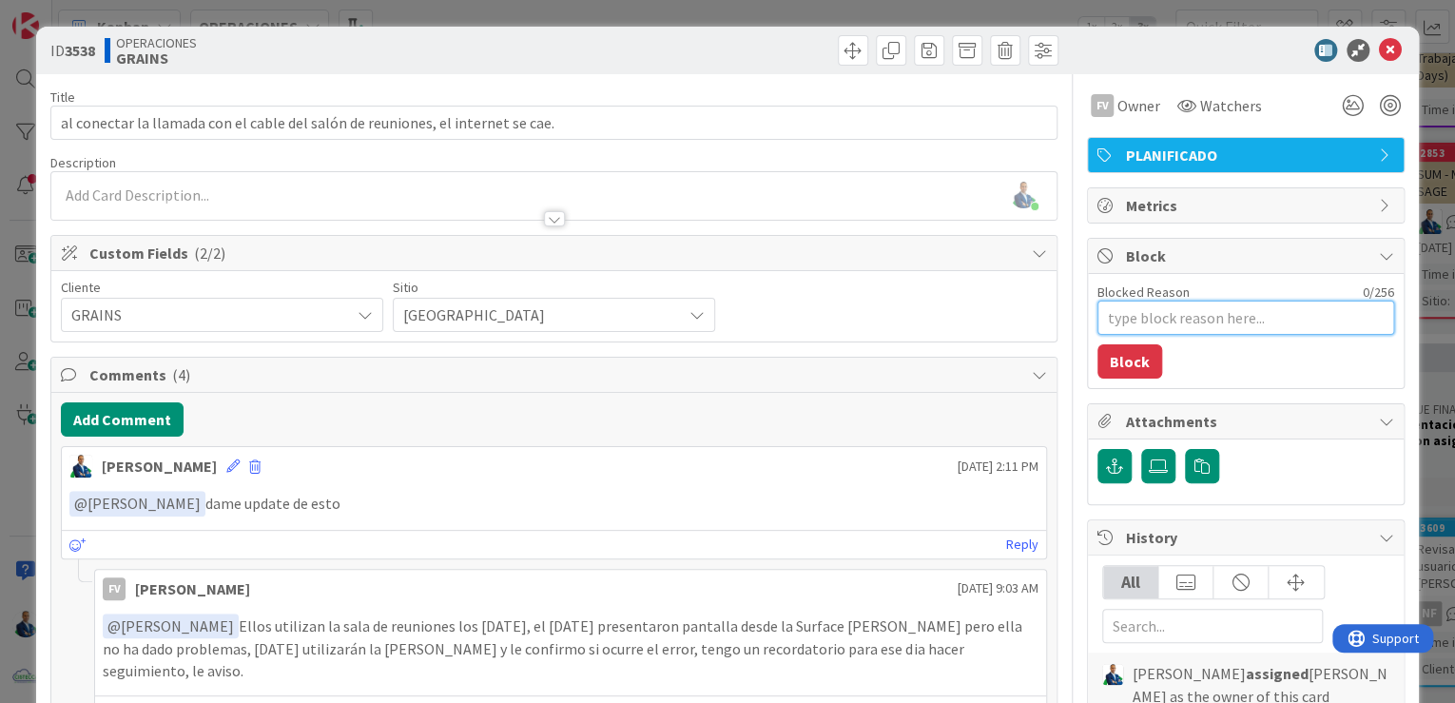
type textarea "e"
type textarea "x"
type textarea "esp"
type textarea "x"
type textarea "espe"
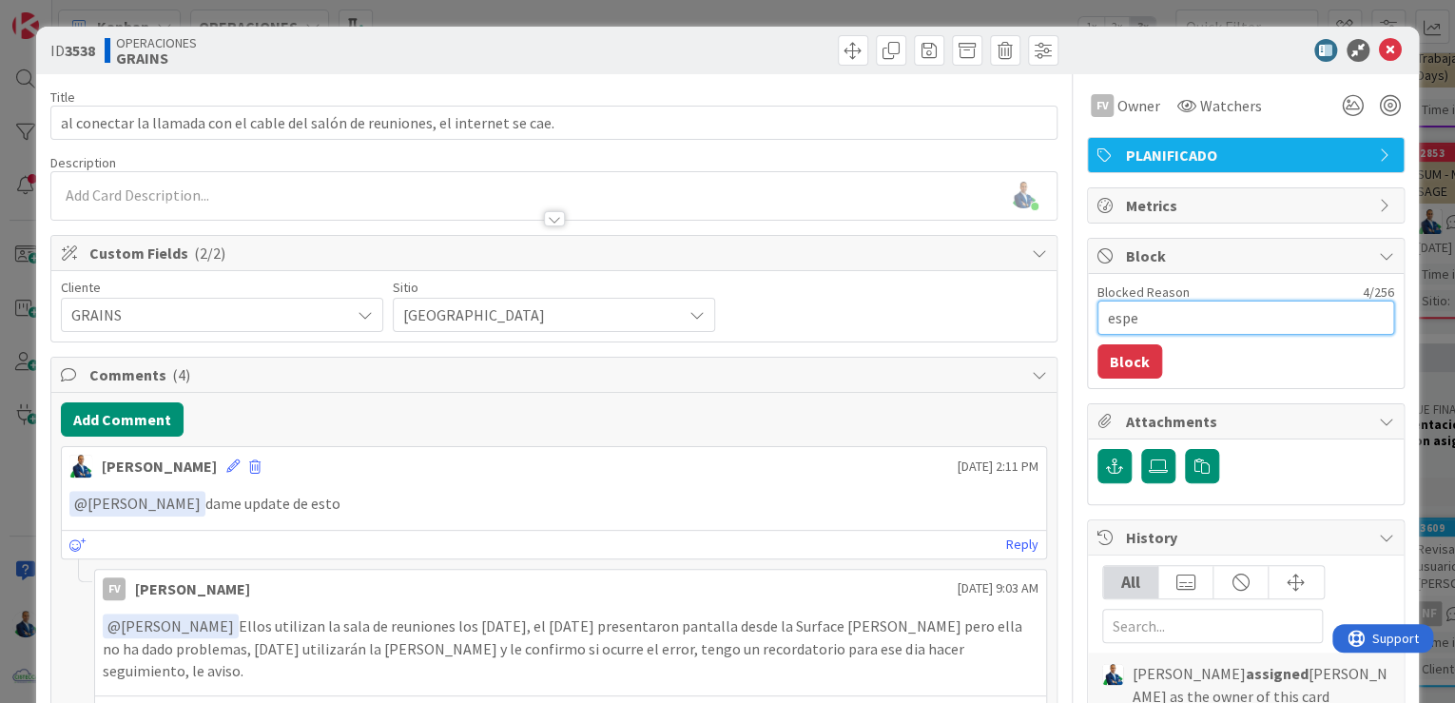
type textarea "x"
type textarea "esper"
type textarea "x"
type textarea "espera"
type textarea "x"
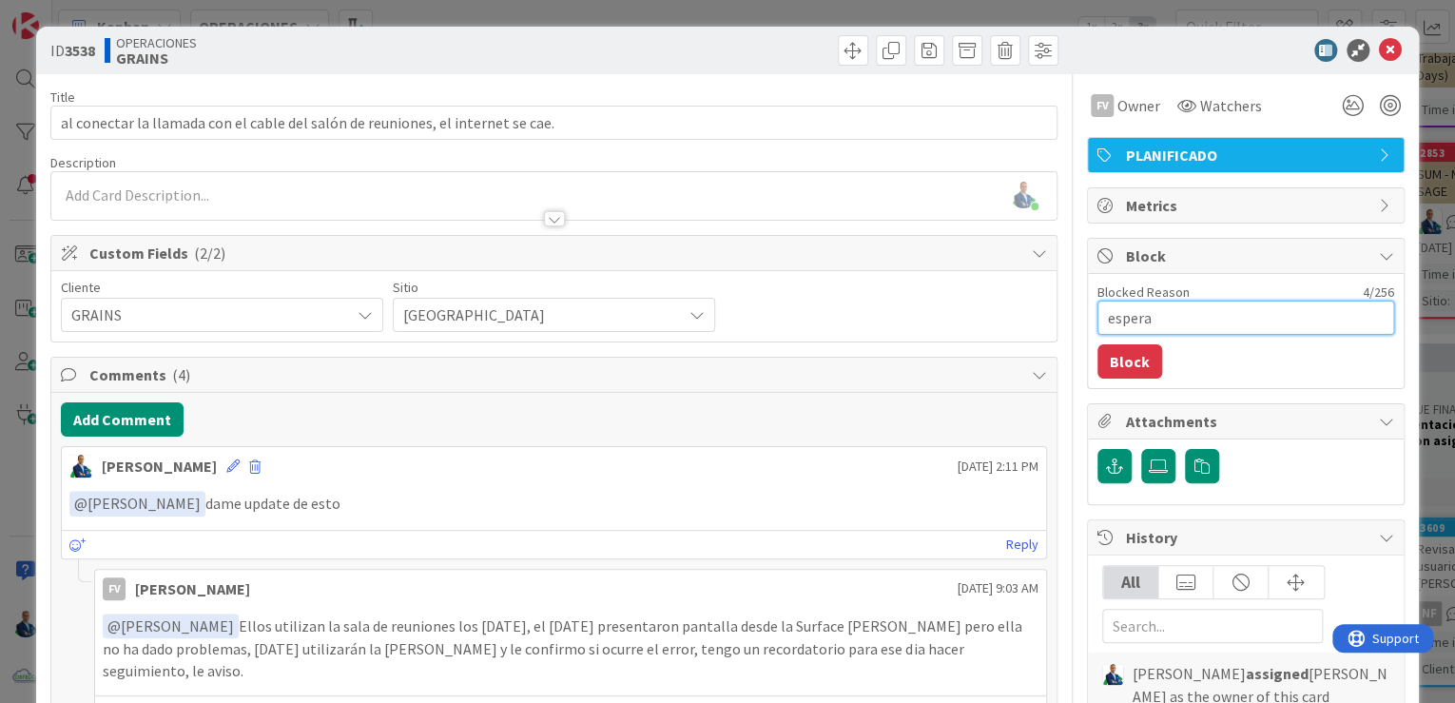
type textarea "esperan"
type textarea "x"
type textarea "esperand"
type textarea "x"
type textarea "esperando"
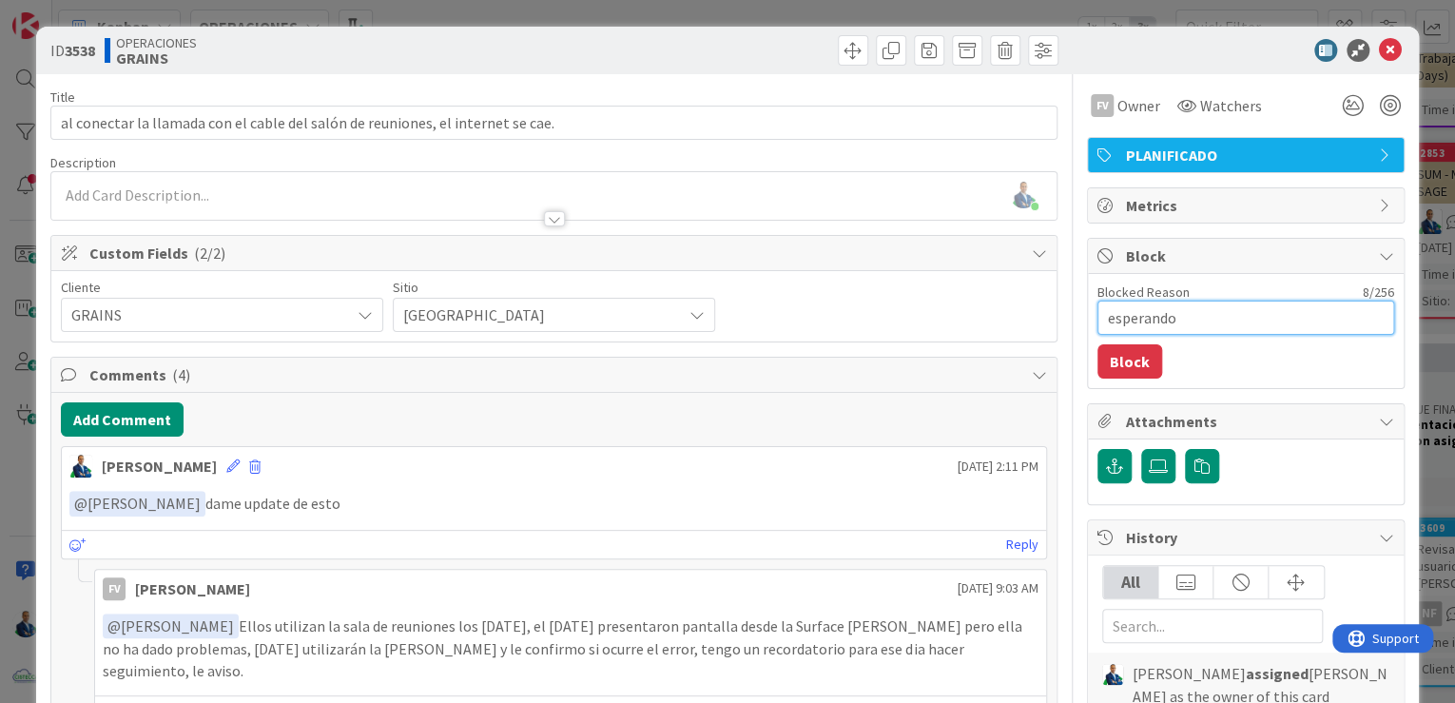
type textarea "x"
type textarea "esperando"
type textarea "x"
type textarea "esperando p"
type textarea "x"
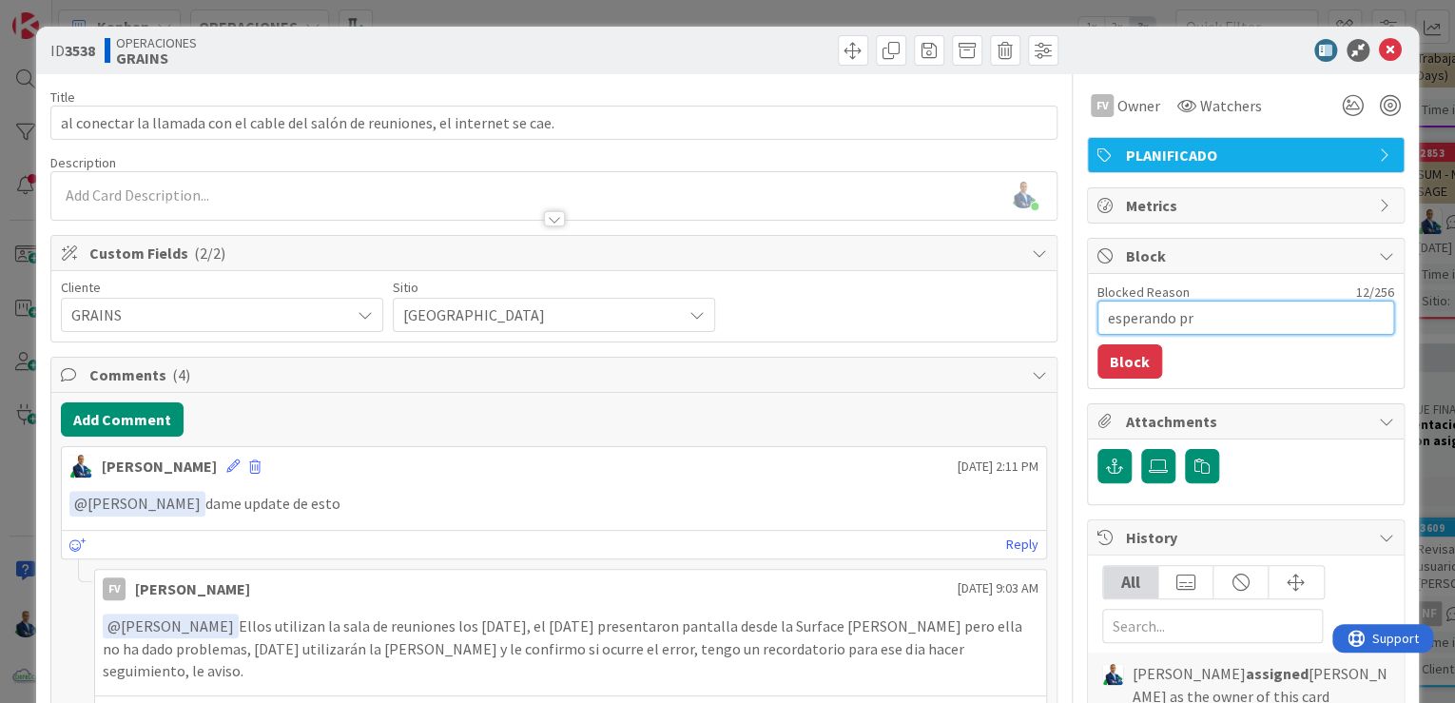
type textarea "esperando pru"
type textarea "x"
type textarea "esperando prue"
type textarea "x"
type textarea "esperando prueb"
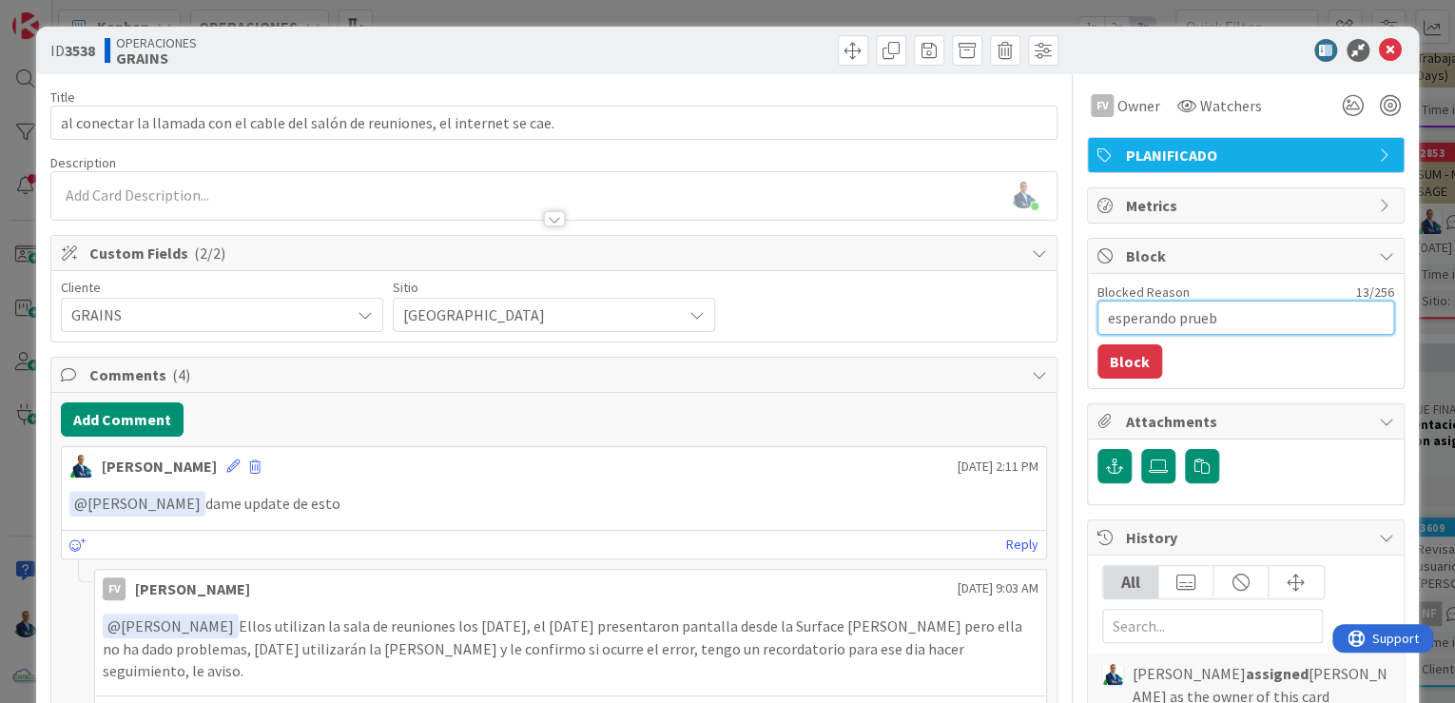
type textarea "x"
type textarea "esperando prueba"
type textarea "x"
type textarea "esperando prueba"
type textarea "x"
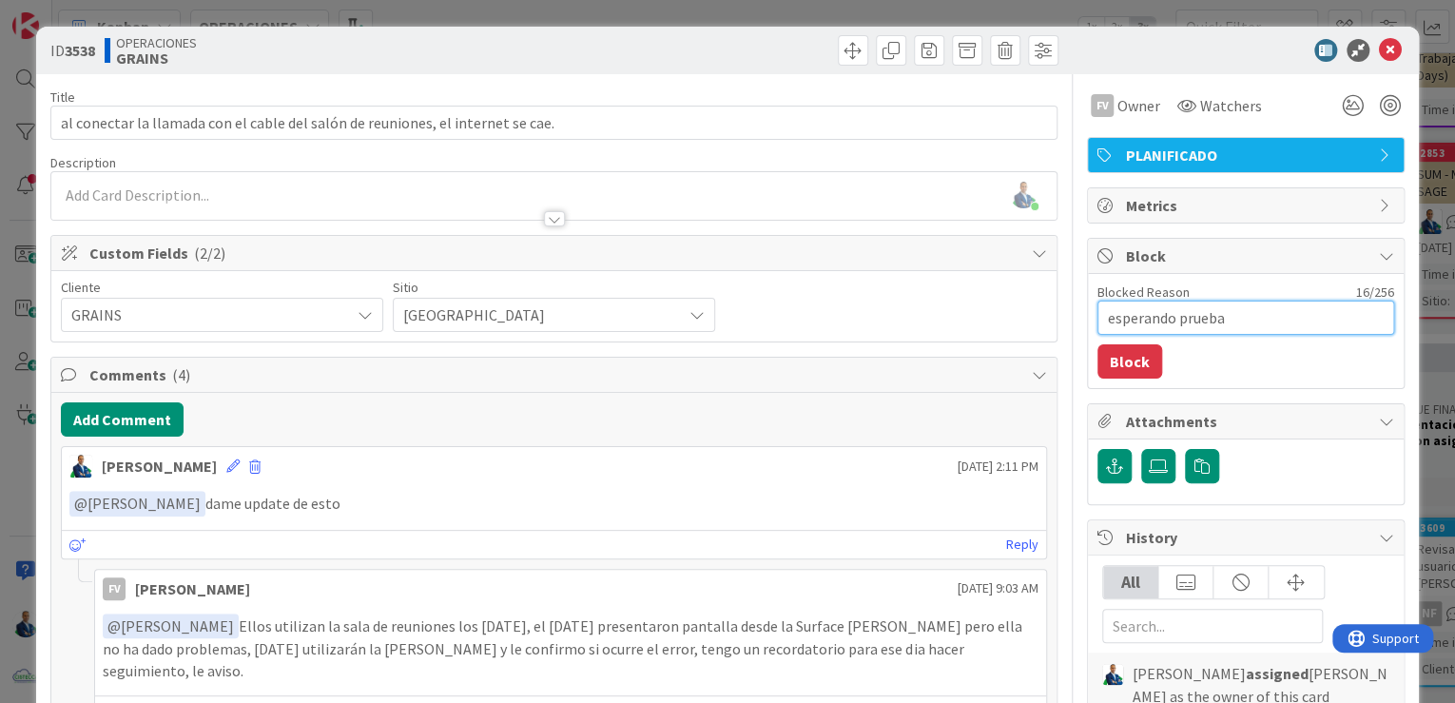
type textarea "esperando prueba d"
type textarea "x"
type textarea "esperando prueba de"
type textarea "x"
type textarea "esperando prueba de M"
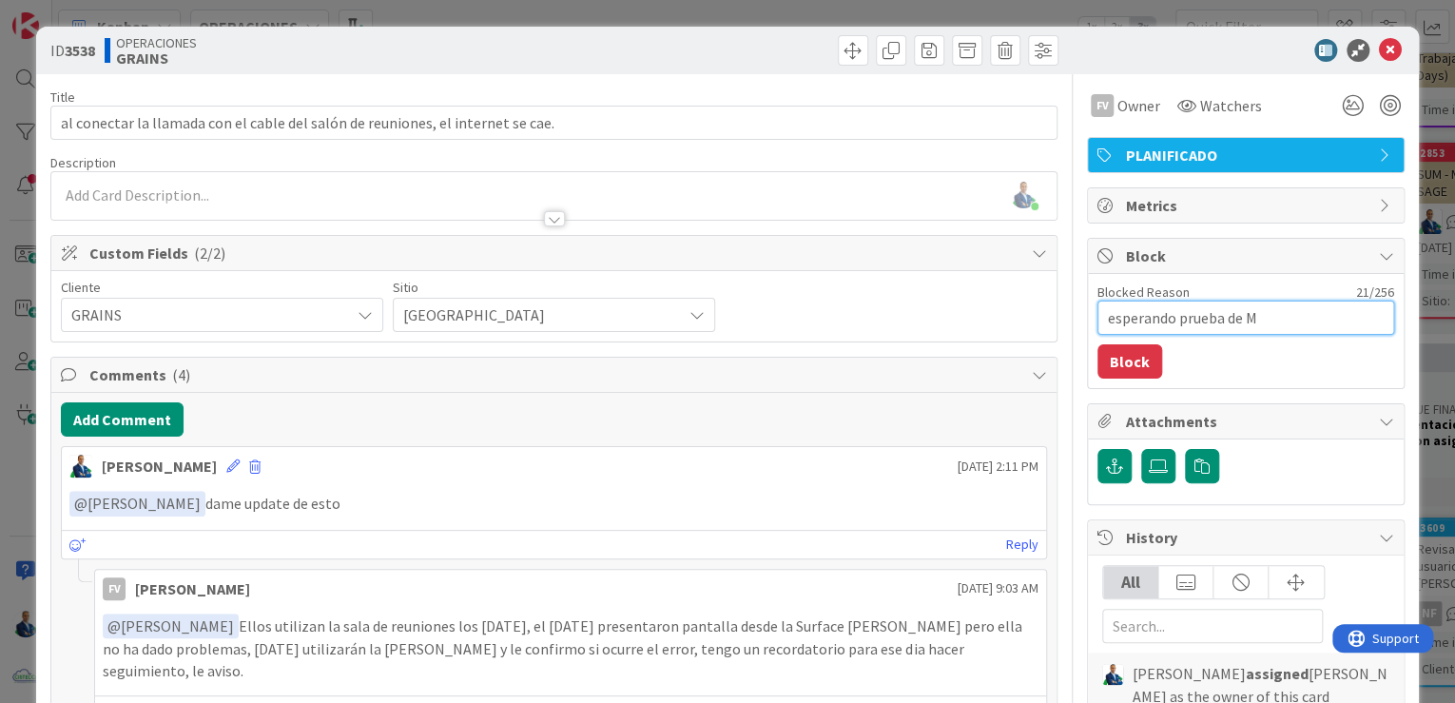
type textarea "x"
type textarea "esperando prueba de Ma"
type textarea "x"
type textarea "esperando prueba de Mar"
type textarea "x"
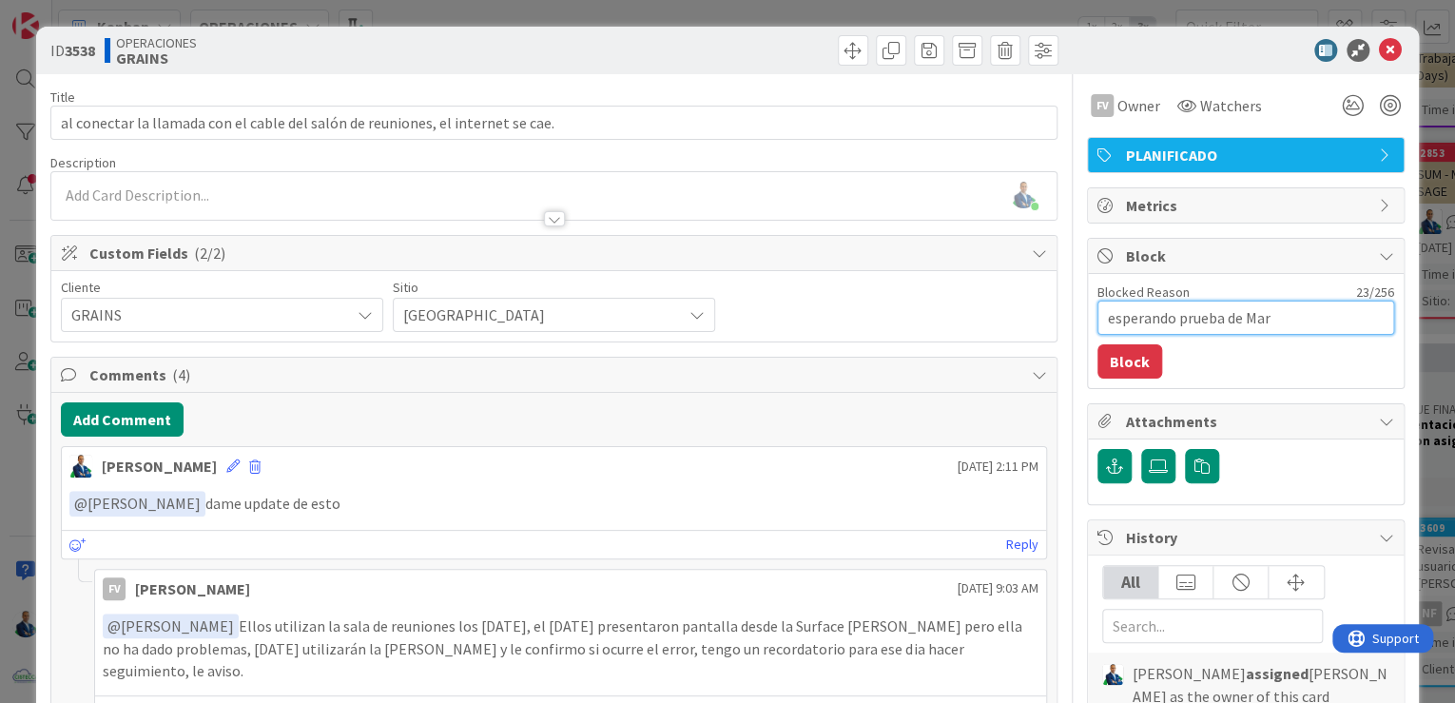
type textarea "esperando prueba de Marr"
type textarea "x"
type textarea "esperando prueba de Marri"
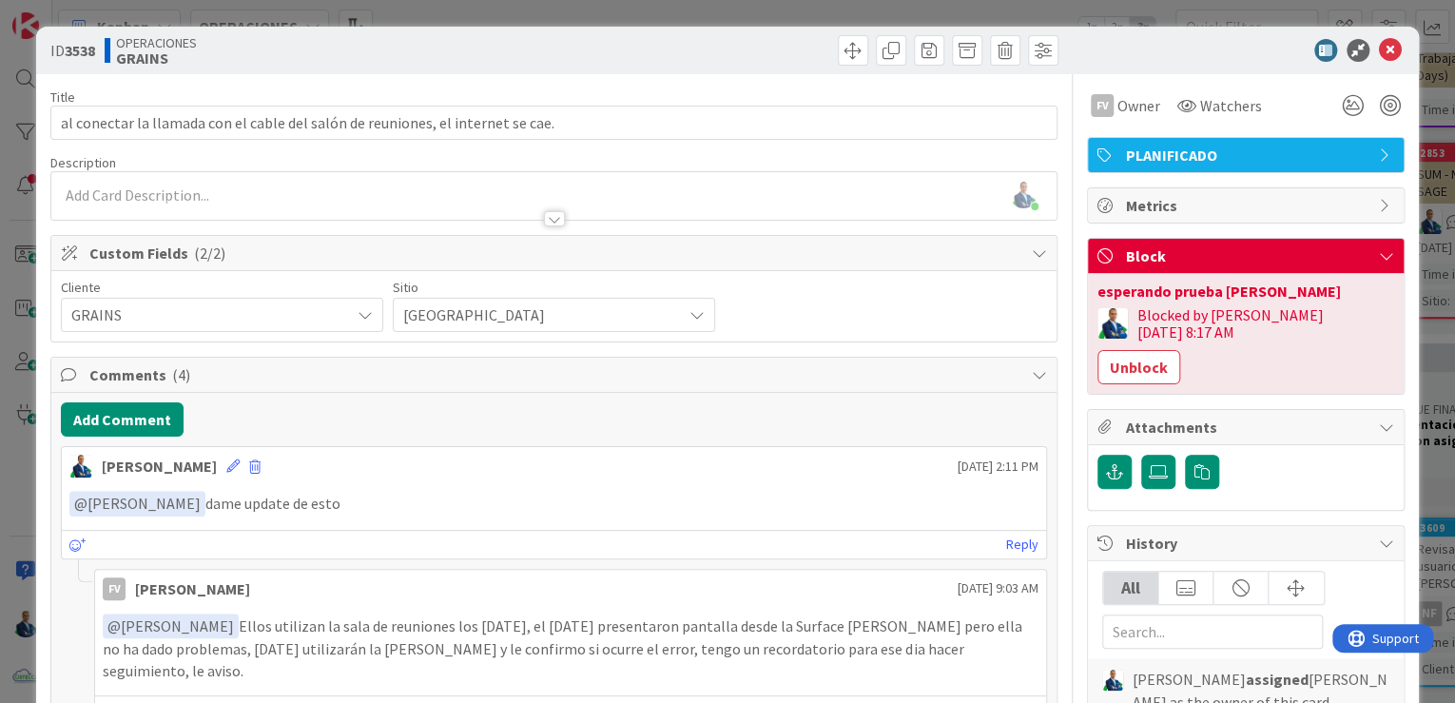
click at [1425, 242] on div "ID 3538 OPERACIONES GRAINS Title 80 / 128 al conectar la llamada con el cable d…" at bounding box center [727, 351] width 1455 height 703
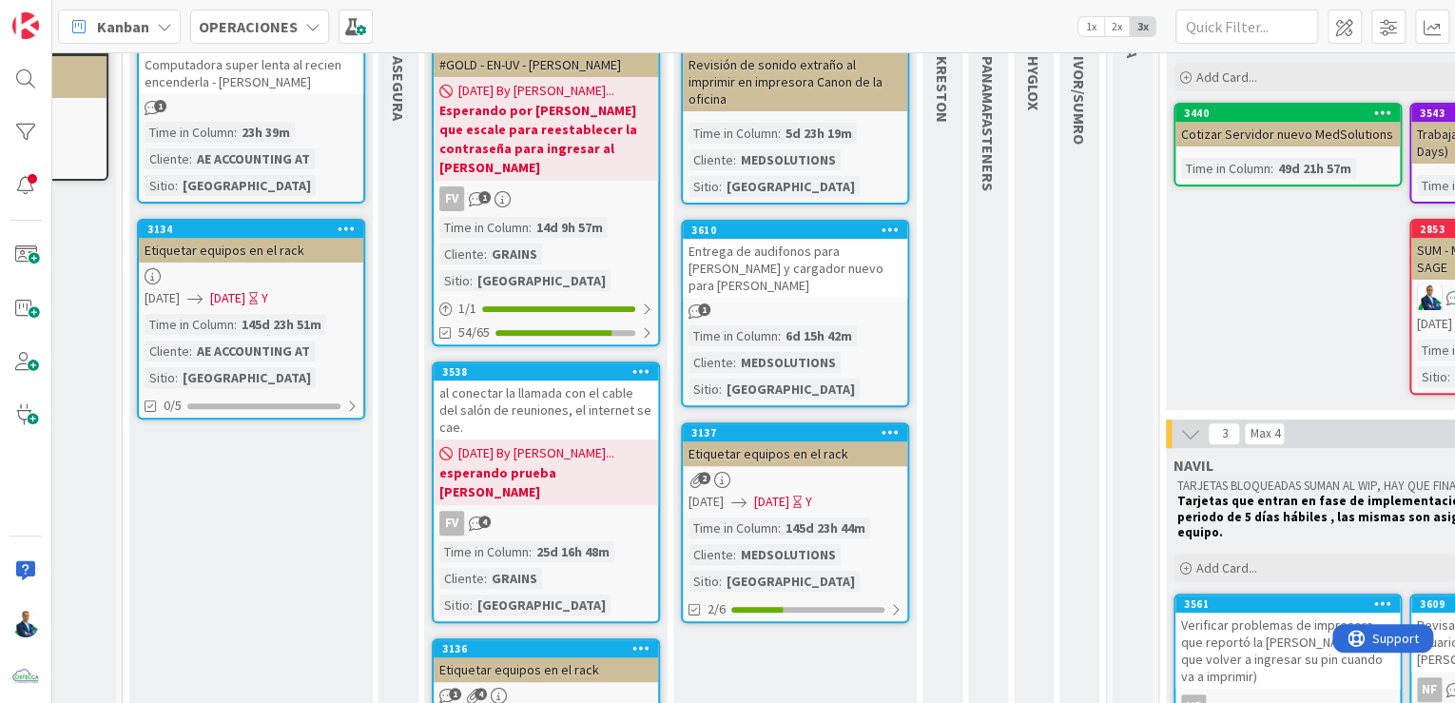
scroll to position [42, 186]
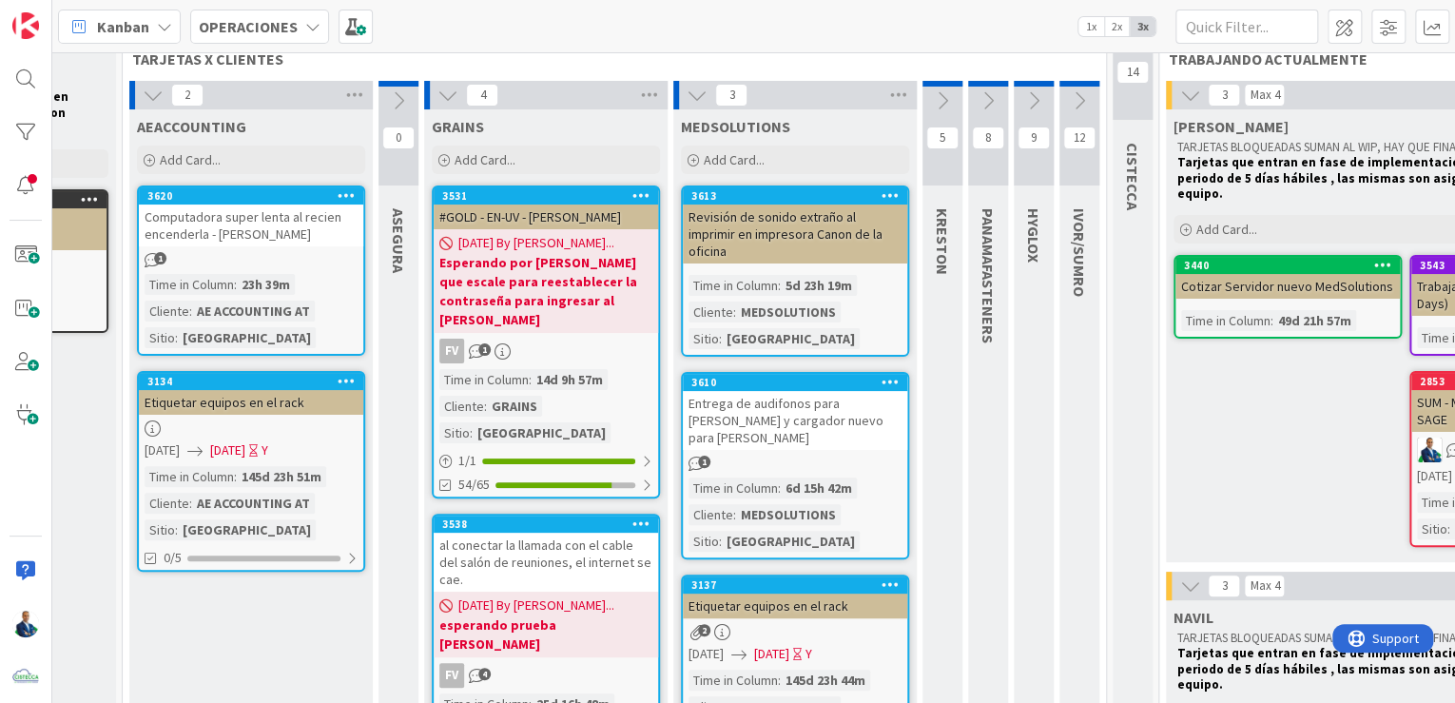
click at [391, 87] on button at bounding box center [398, 101] width 40 height 29
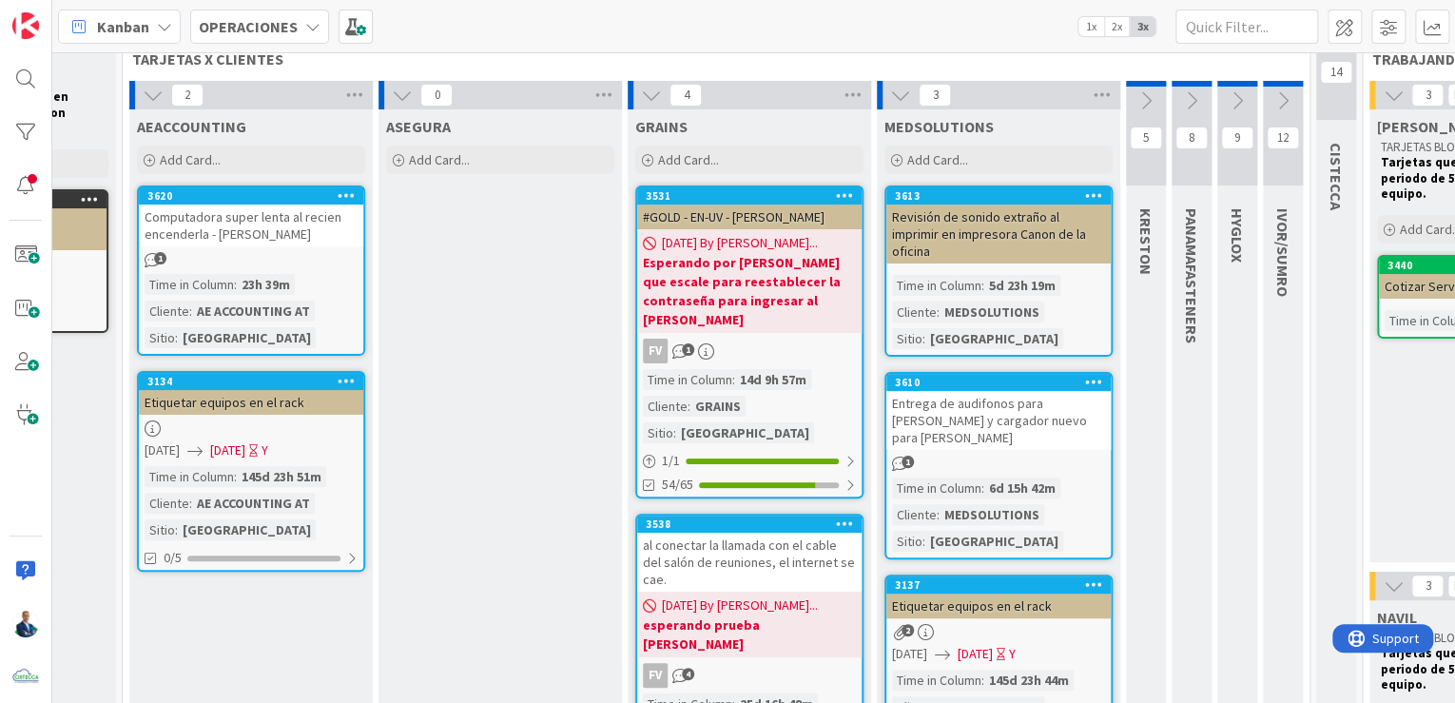
click at [397, 95] on icon at bounding box center [402, 95] width 21 height 21
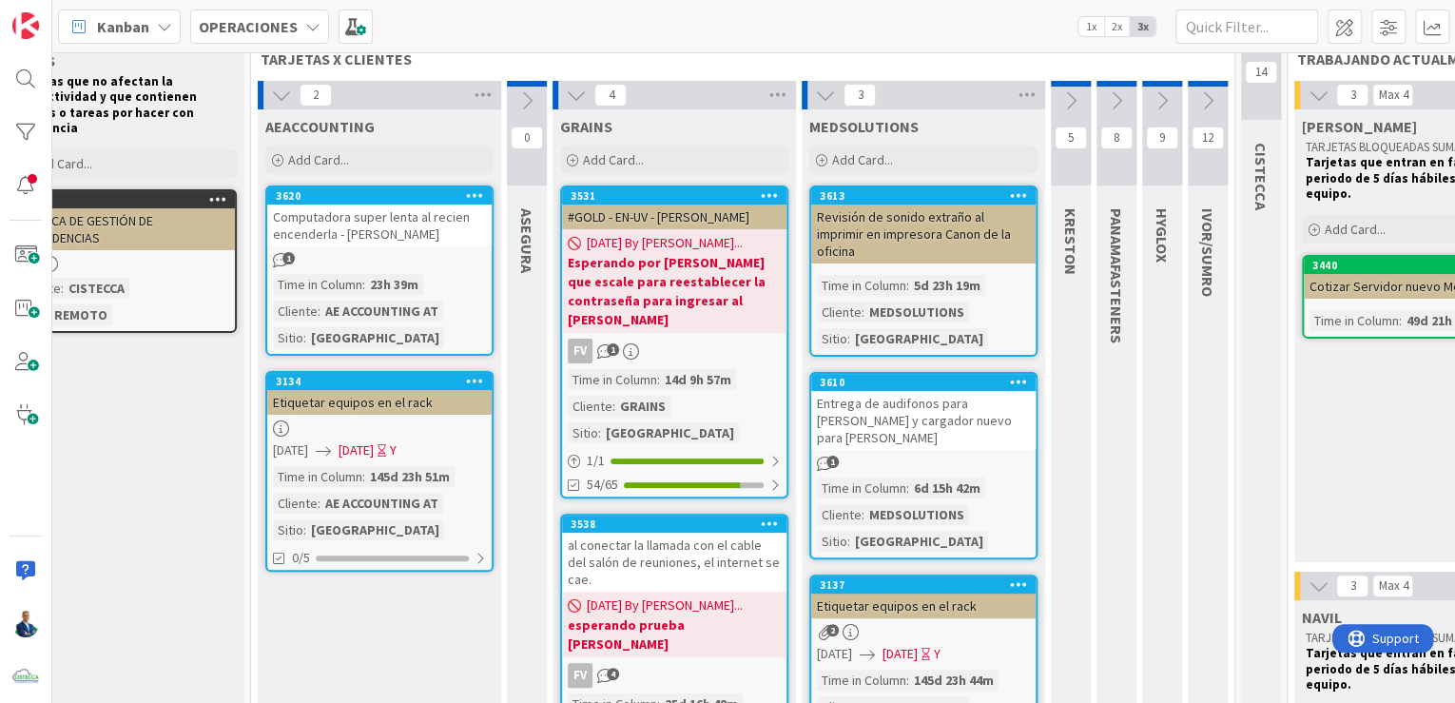
scroll to position [42, 0]
